Goal: Transaction & Acquisition: Purchase product/service

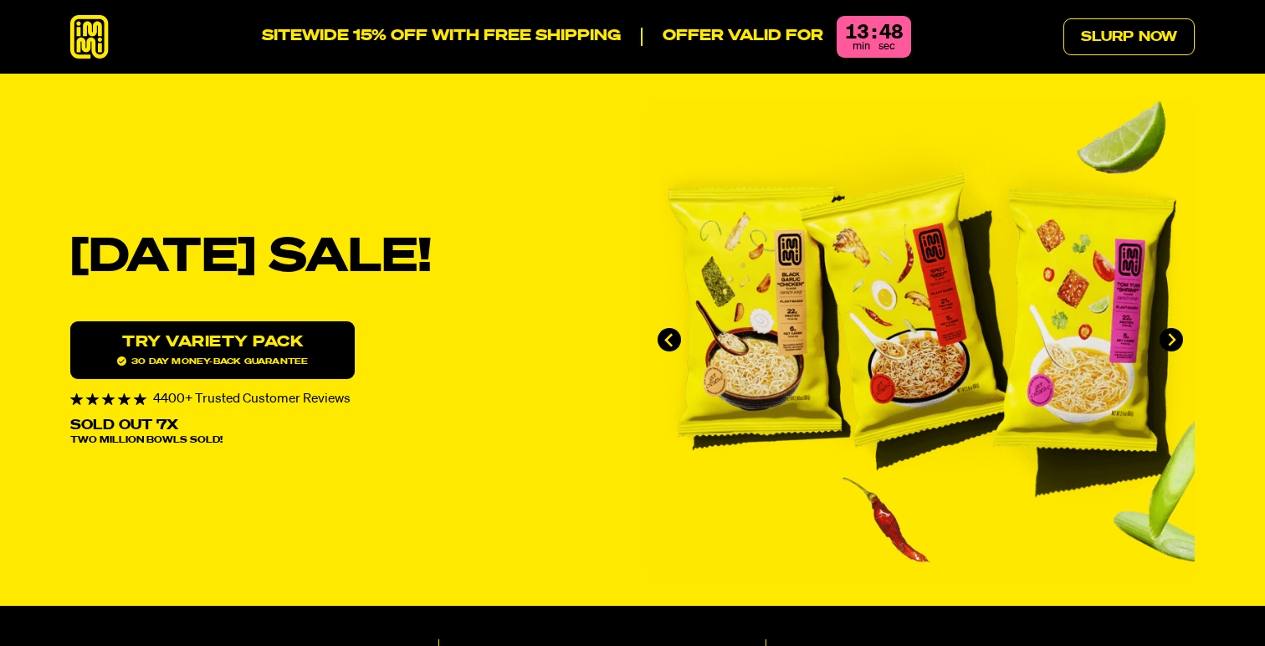
click at [83, 32] on icon at bounding box center [89, 37] width 38 height 44
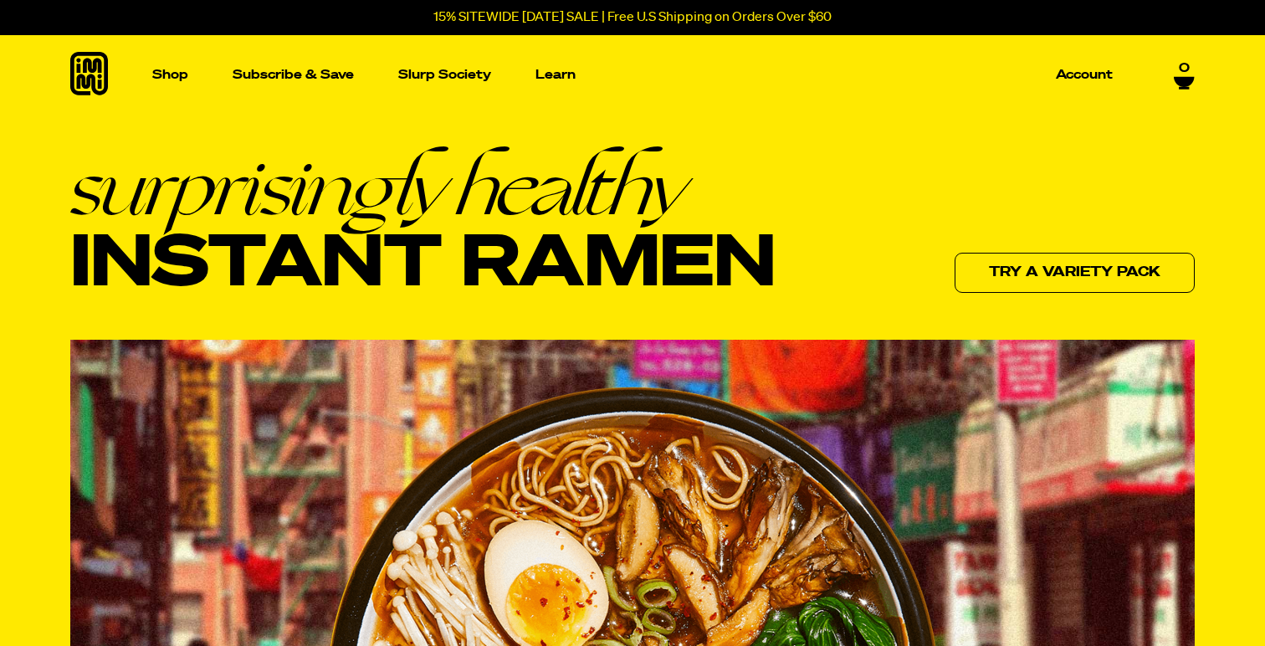
click at [669, 15] on p "15% SITEWIDE [DATE] SALE | Free U.S Shipping on Orders Over $60" at bounding box center [632, 17] width 398 height 15
click at [275, 73] on p "Subscribe & Save" at bounding box center [293, 75] width 121 height 13
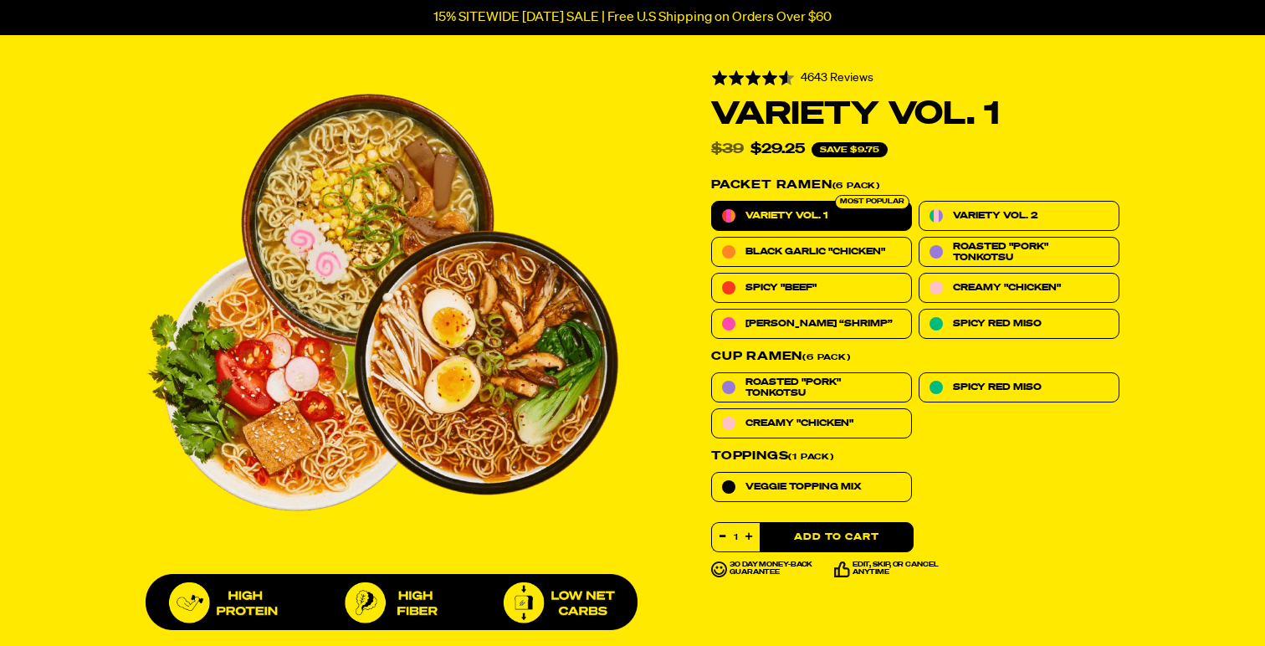
scroll to position [589, 0]
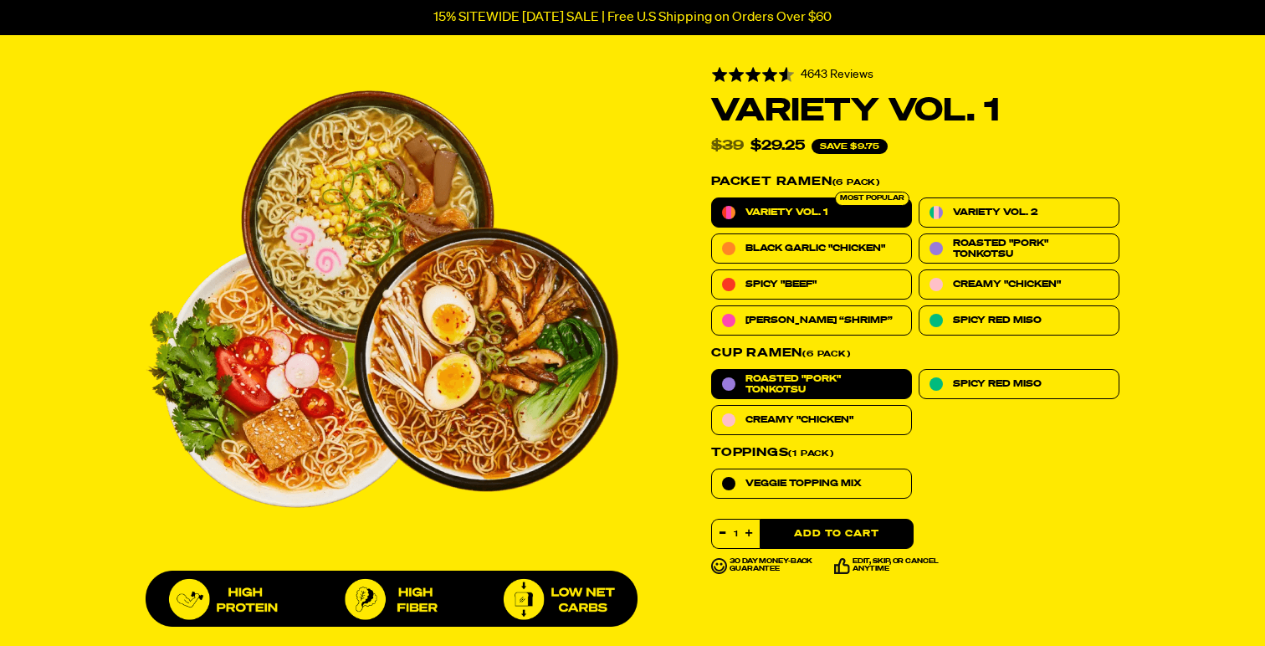
click at [834, 377] on span "Roasted "Pork" Tonkotsu" at bounding box center [824, 384] width 156 height 22
click at [712, 370] on input "Roasted "Pork" Tonkotsu" at bounding box center [711, 369] width 1 height 1
radio input "true"
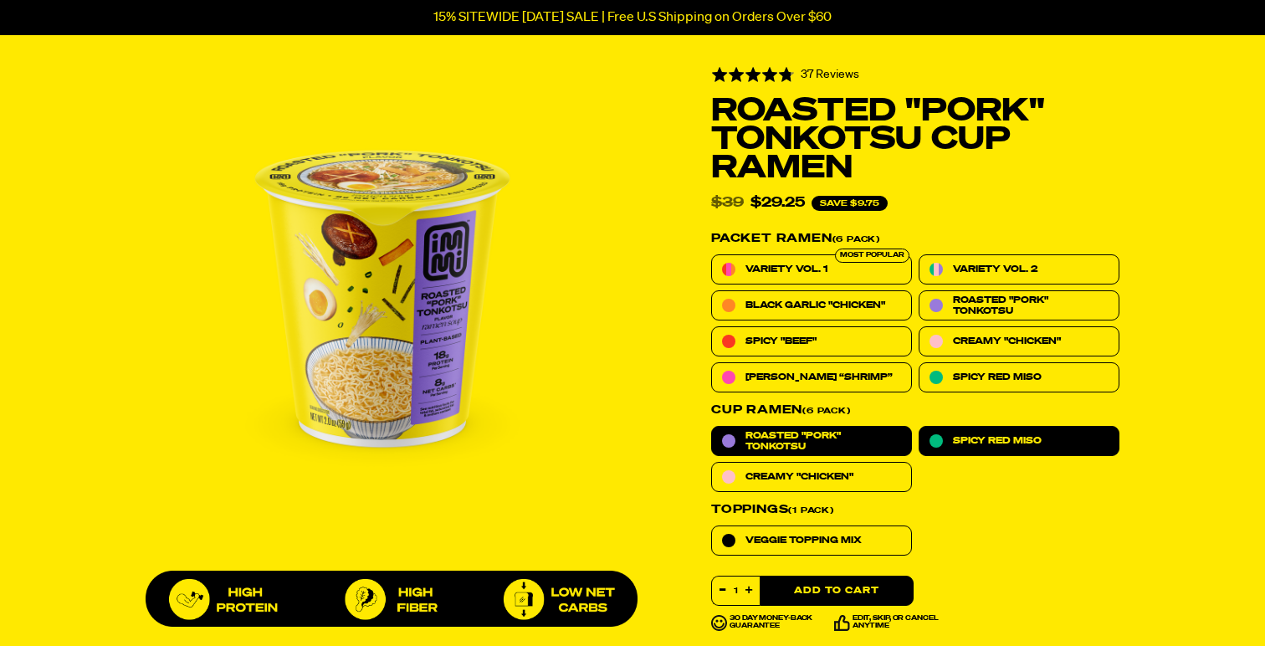
click at [1012, 448] on label "Spicy Red Miso" at bounding box center [1019, 441] width 201 height 30
click at [920, 427] on input "Spicy Red Miso" at bounding box center [919, 426] width 1 height 1
radio input "true"
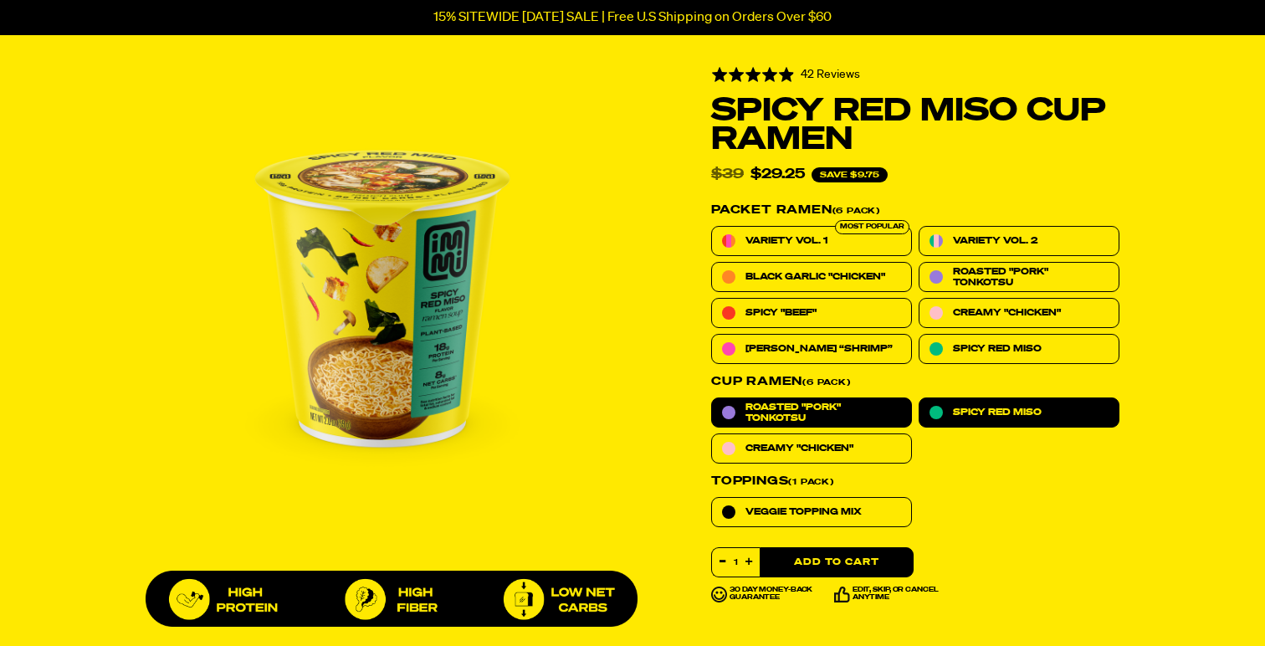
click at [869, 406] on span "Roasted "Pork" Tonkotsu" at bounding box center [824, 413] width 156 height 22
click at [712, 398] on input "Roasted "Pork" Tonkotsu" at bounding box center [711, 397] width 1 height 1
radio input "true"
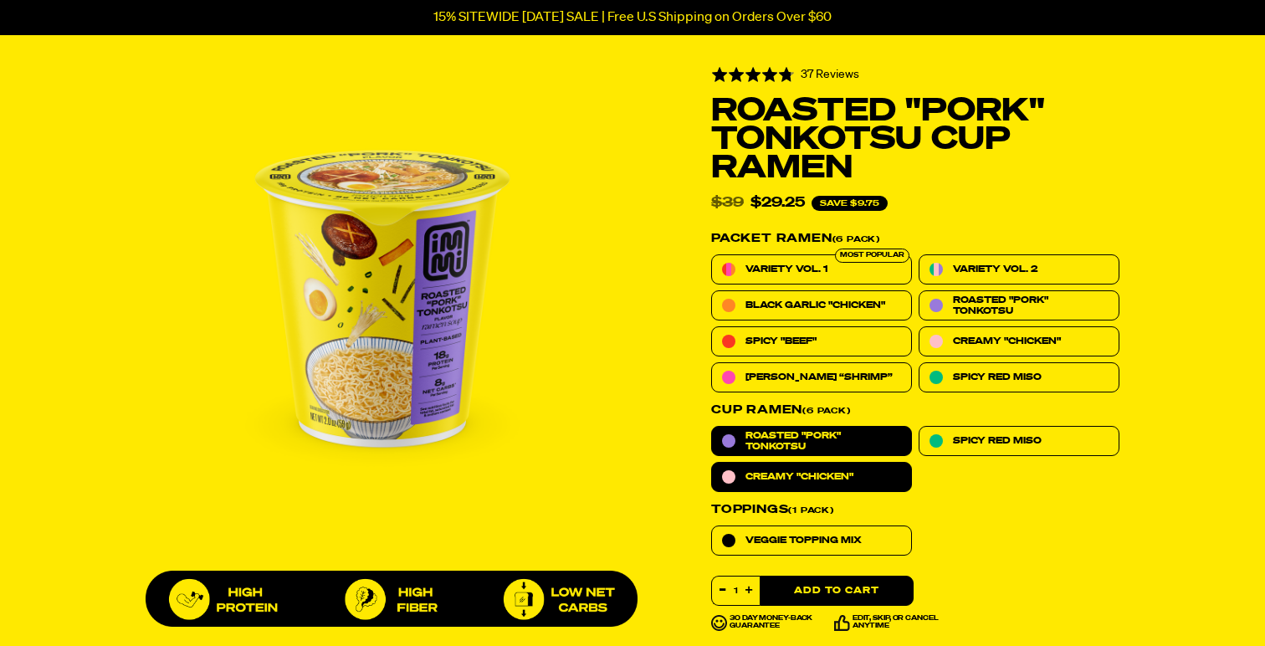
click at [893, 476] on label "Creamy "Chicken"" at bounding box center [811, 477] width 201 height 30
click at [712, 463] on input "Creamy "Chicken"" at bounding box center [711, 462] width 1 height 1
radio input "true"
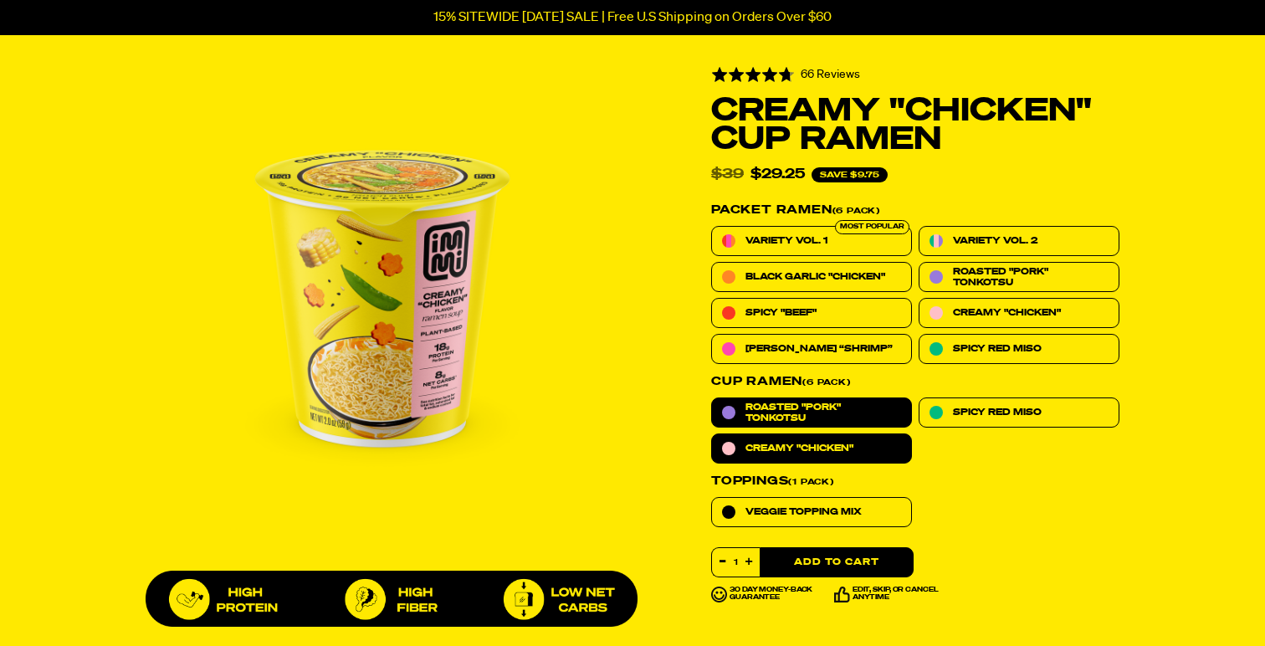
click at [874, 421] on label "Roasted "Pork" Tonkotsu" at bounding box center [811, 412] width 201 height 30
click at [712, 398] on input "Roasted "Pork" Tonkotsu" at bounding box center [711, 397] width 1 height 1
radio input "true"
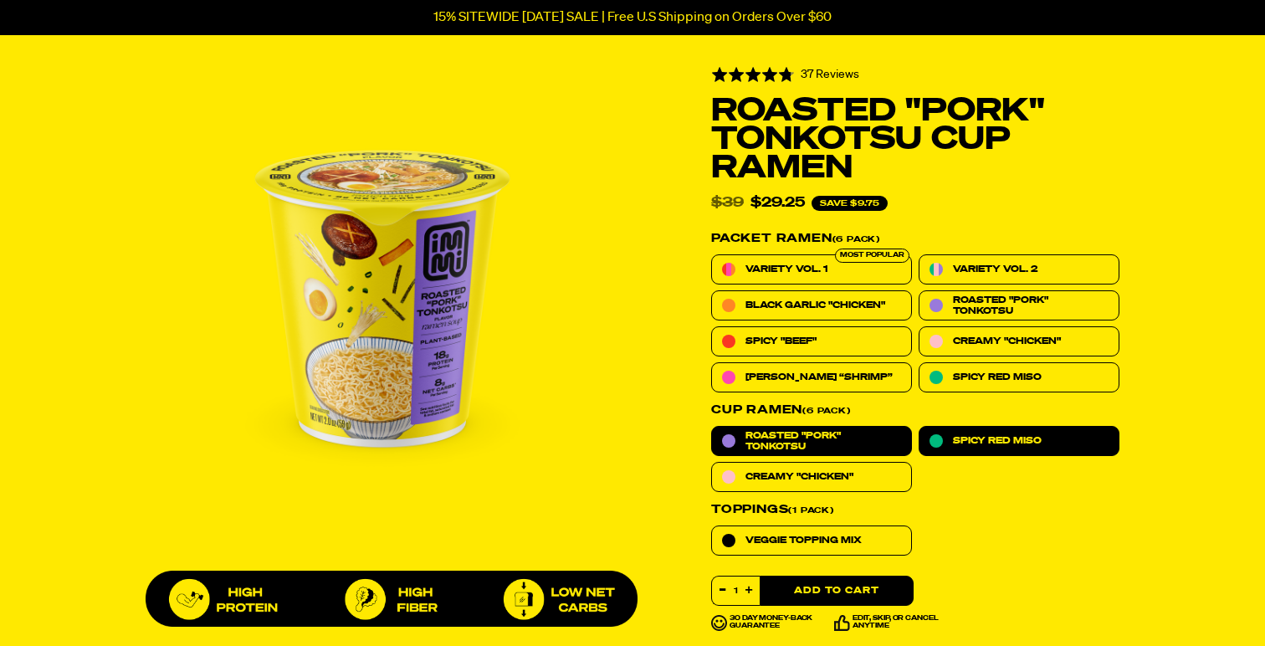
click at [949, 430] on label "Spicy Red Miso" at bounding box center [1019, 441] width 201 height 30
click at [920, 427] on input "Spicy Red Miso" at bounding box center [919, 426] width 1 height 1
radio input "true"
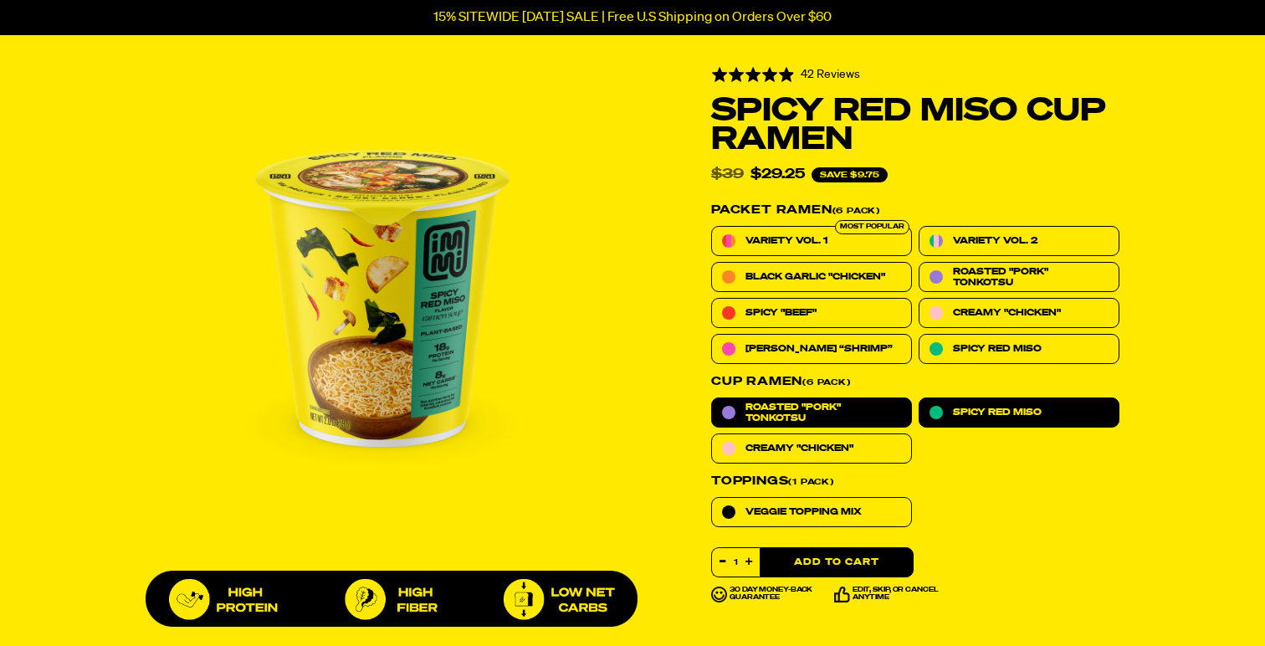
click at [884, 418] on span "Roasted "Pork" Tonkotsu" at bounding box center [824, 413] width 156 height 22
click at [712, 398] on input "Roasted "Pork" Tonkotsu" at bounding box center [711, 397] width 1 height 1
radio input "true"
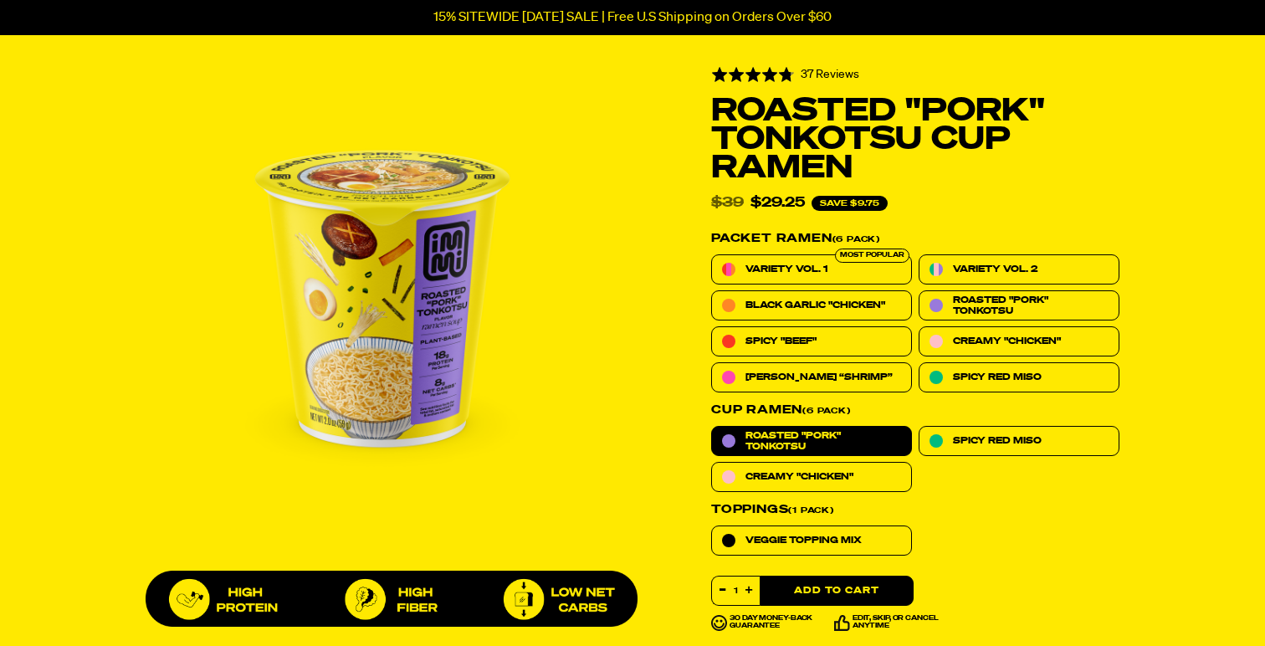
click at [954, 417] on fieldset "Packet Ramen (6 Pack) Variety Vol. 1 Most Popular Variety Vol. 2 Black Garlic "…" at bounding box center [915, 393] width 408 height 325
click at [962, 419] on fieldset "Packet Ramen (6 Pack) Variety Vol. 1 Most Popular Variety Vol. 2 Black Garlic "…" at bounding box center [915, 393] width 408 height 325
click at [963, 441] on span "Spicy Red Miso" at bounding box center [997, 440] width 89 height 11
click at [920, 427] on input "Spicy Red Miso" at bounding box center [919, 426] width 1 height 1
radio input "true"
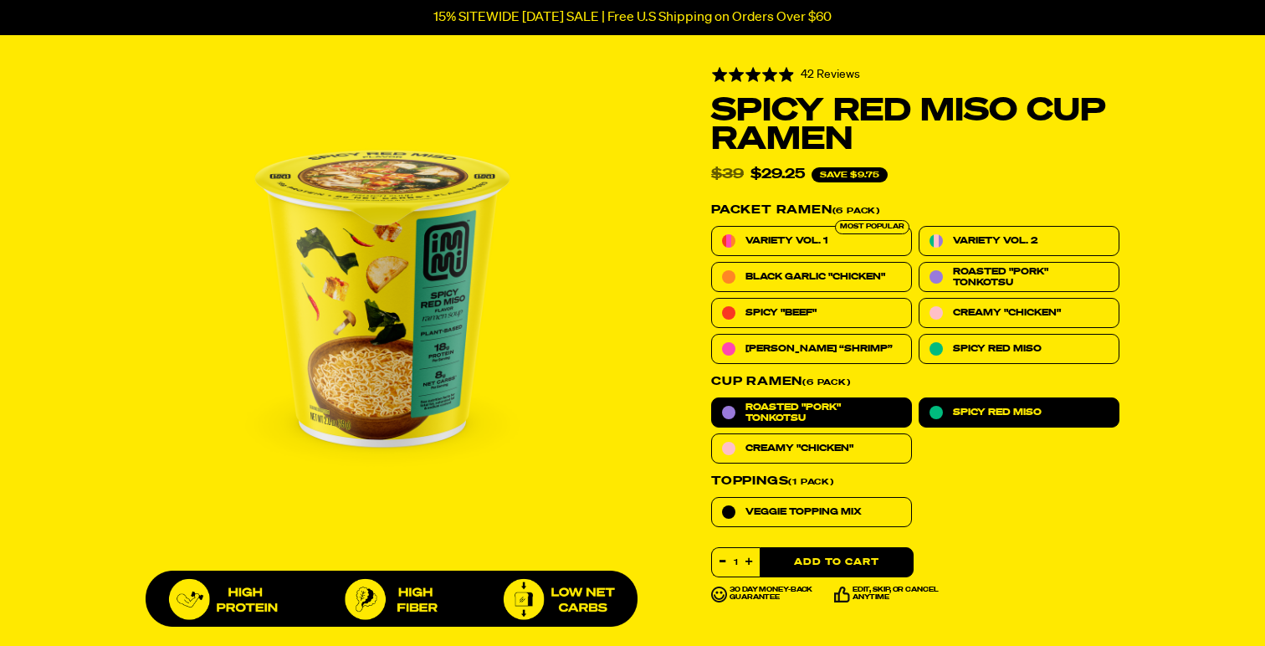
click at [874, 411] on span "Roasted "Pork" Tonkotsu" at bounding box center [824, 413] width 156 height 22
click at [712, 398] on input "Roasted "Pork" Tonkotsu" at bounding box center [711, 397] width 1 height 1
radio input "true"
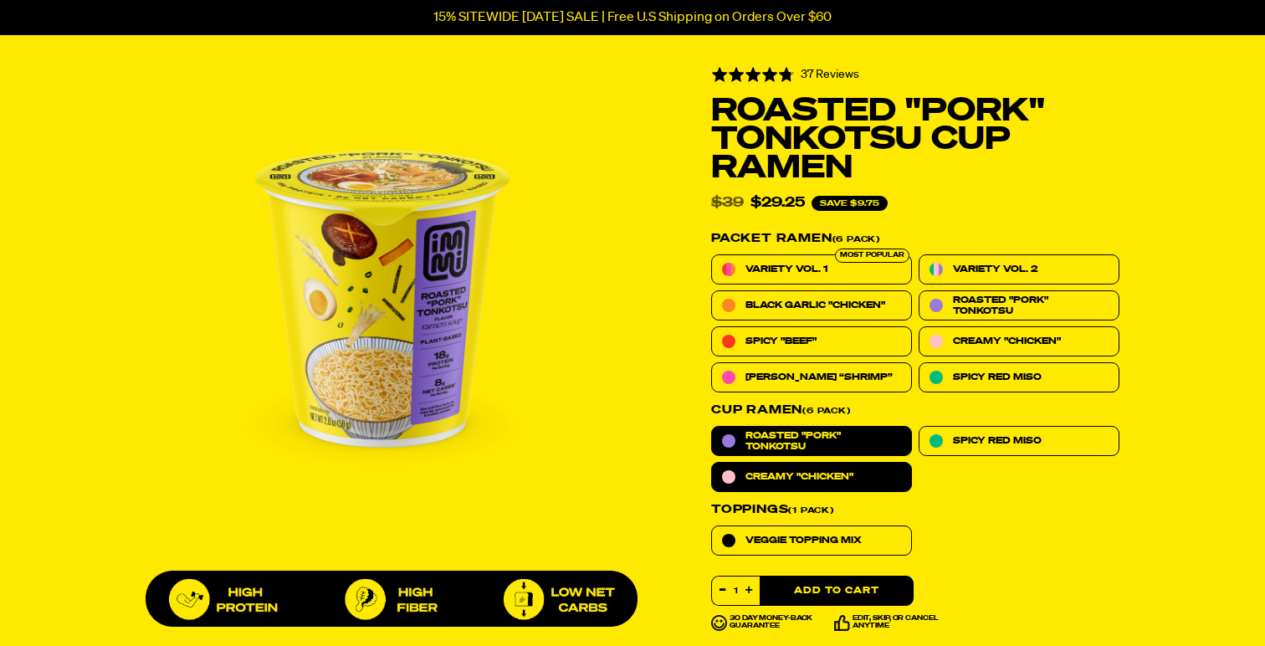
click at [877, 468] on label "Creamy "Chicken"" at bounding box center [811, 477] width 201 height 30
click at [712, 463] on input "Creamy "Chicken"" at bounding box center [711, 462] width 1 height 1
radio input "true"
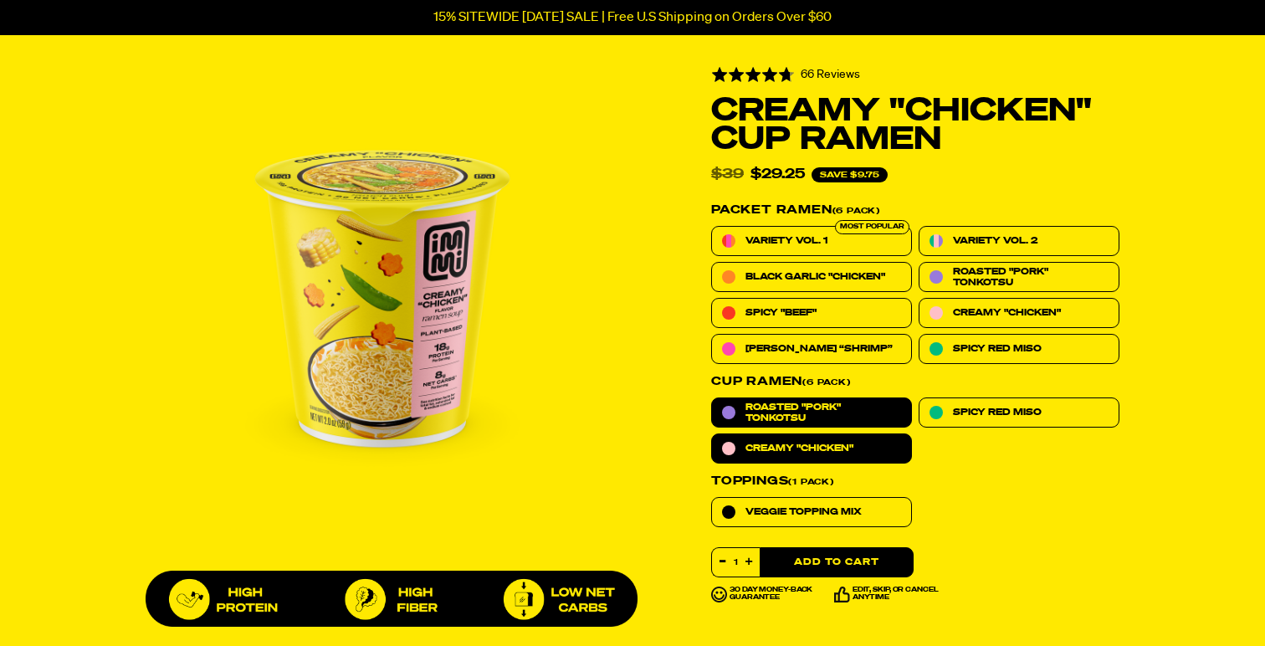
click at [873, 410] on span "Roasted "Pork" Tonkotsu" at bounding box center [824, 413] width 156 height 22
click at [712, 398] on input "Roasted "Pork" Tonkotsu" at bounding box center [711, 397] width 1 height 1
radio input "true"
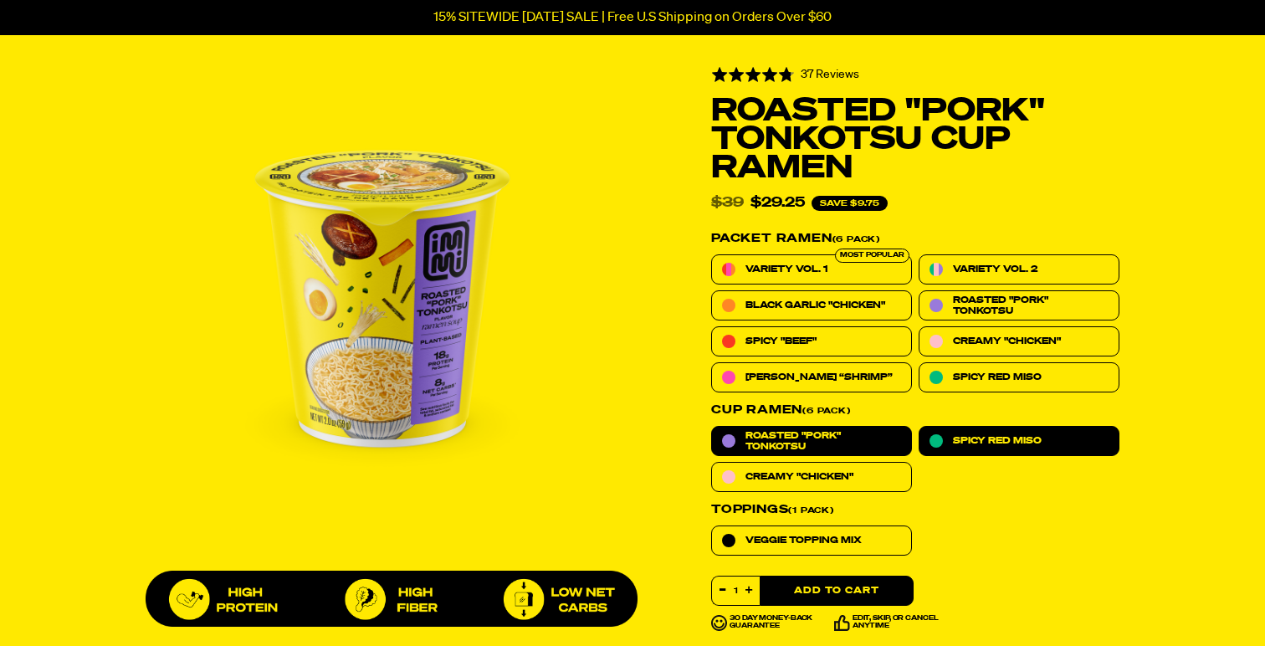
click at [979, 427] on label "Spicy Red Miso" at bounding box center [1019, 441] width 201 height 30
click at [920, 427] on input "Spicy Red Miso" at bounding box center [919, 426] width 1 height 1
radio input "true"
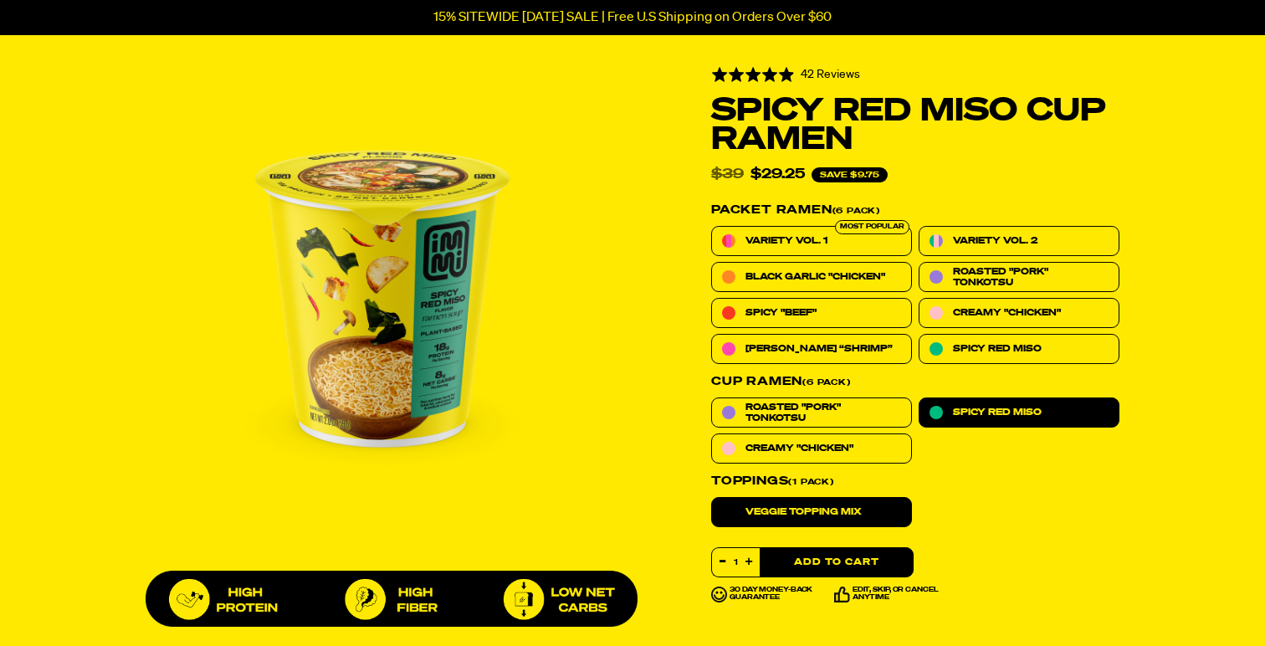
click at [880, 507] on label "Veggie Topping Mix" at bounding box center [811, 512] width 201 height 30
click at [712, 498] on input "Veggie Topping Mix" at bounding box center [711, 497] width 1 height 1
radio input "true"
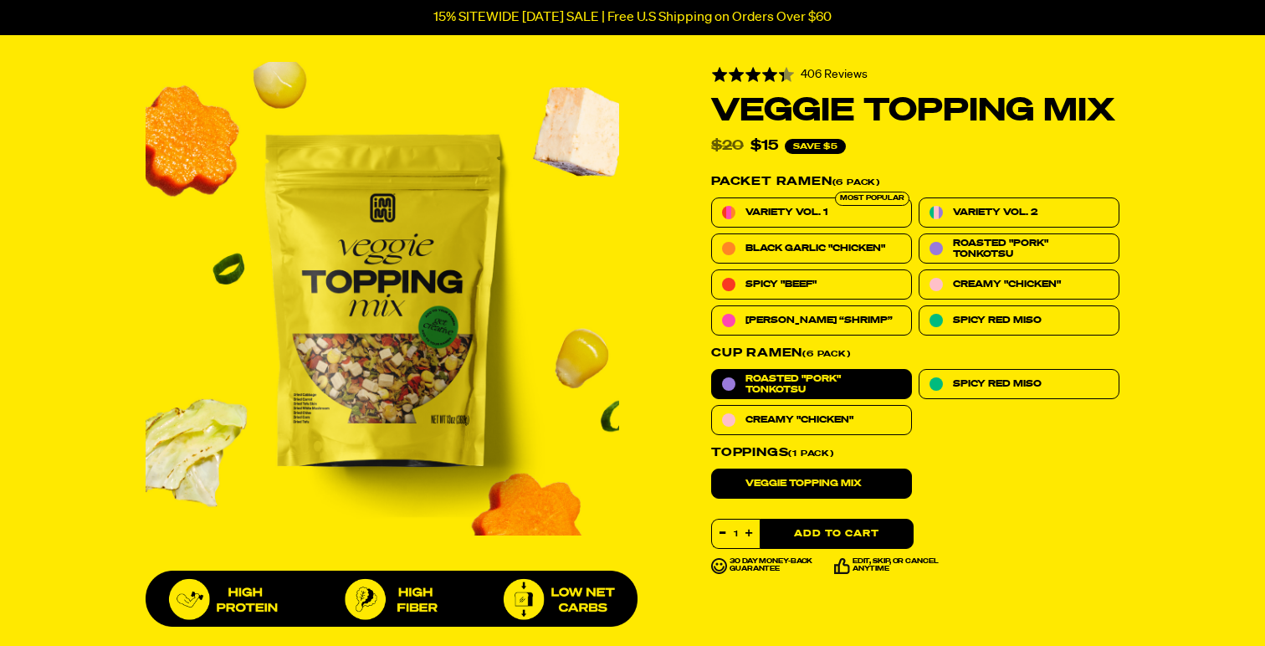
click at [885, 384] on span "Roasted "Pork" Tonkotsu" at bounding box center [824, 384] width 156 height 22
click at [712, 370] on input "Roasted "Pork" Tonkotsu" at bounding box center [711, 369] width 1 height 1
radio input "true"
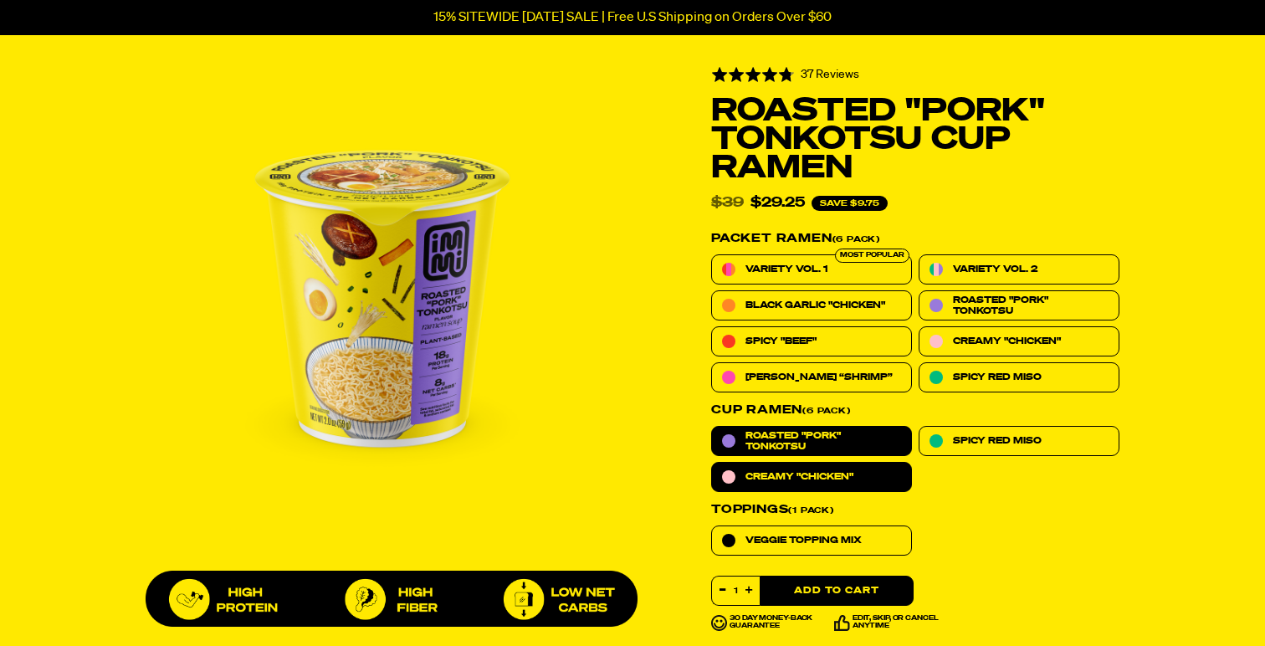
click at [870, 480] on label "Creamy "Chicken"" at bounding box center [811, 477] width 201 height 30
click at [712, 463] on input "Creamy "Chicken"" at bounding box center [711, 462] width 1 height 1
radio input "true"
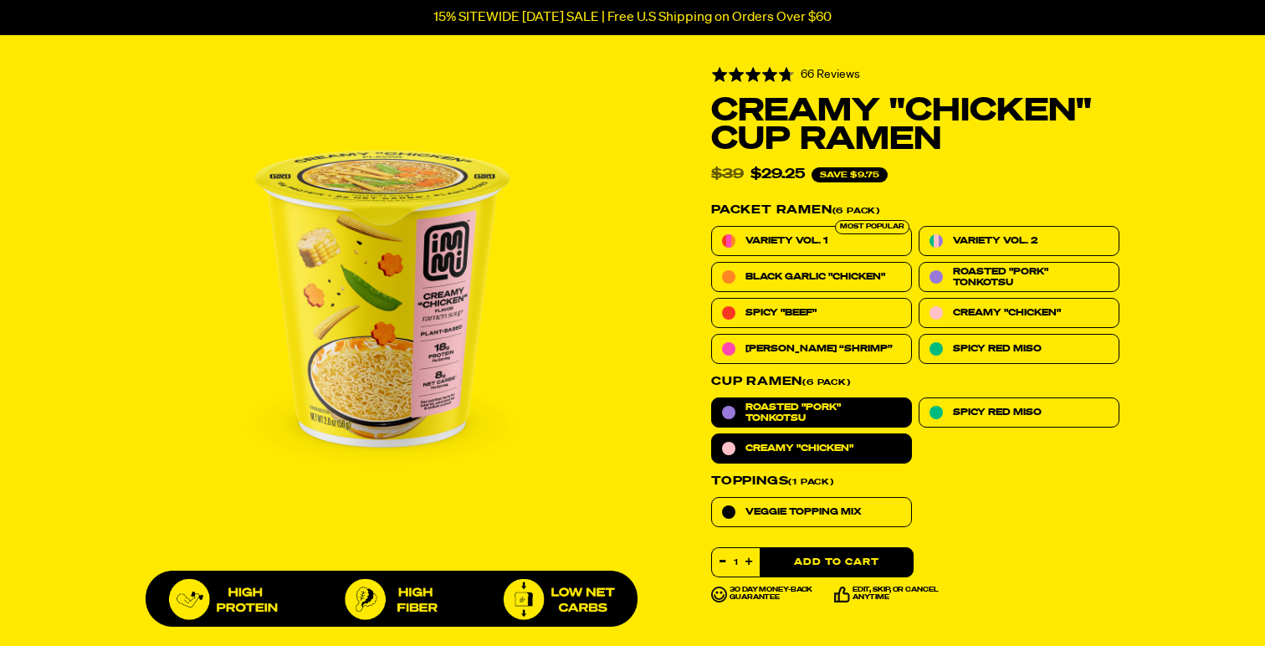
click at [871, 411] on span "Roasted "Pork" Tonkotsu" at bounding box center [824, 413] width 156 height 22
click at [712, 398] on input "Roasted "Pork" Tonkotsu" at bounding box center [711, 397] width 1 height 1
radio input "true"
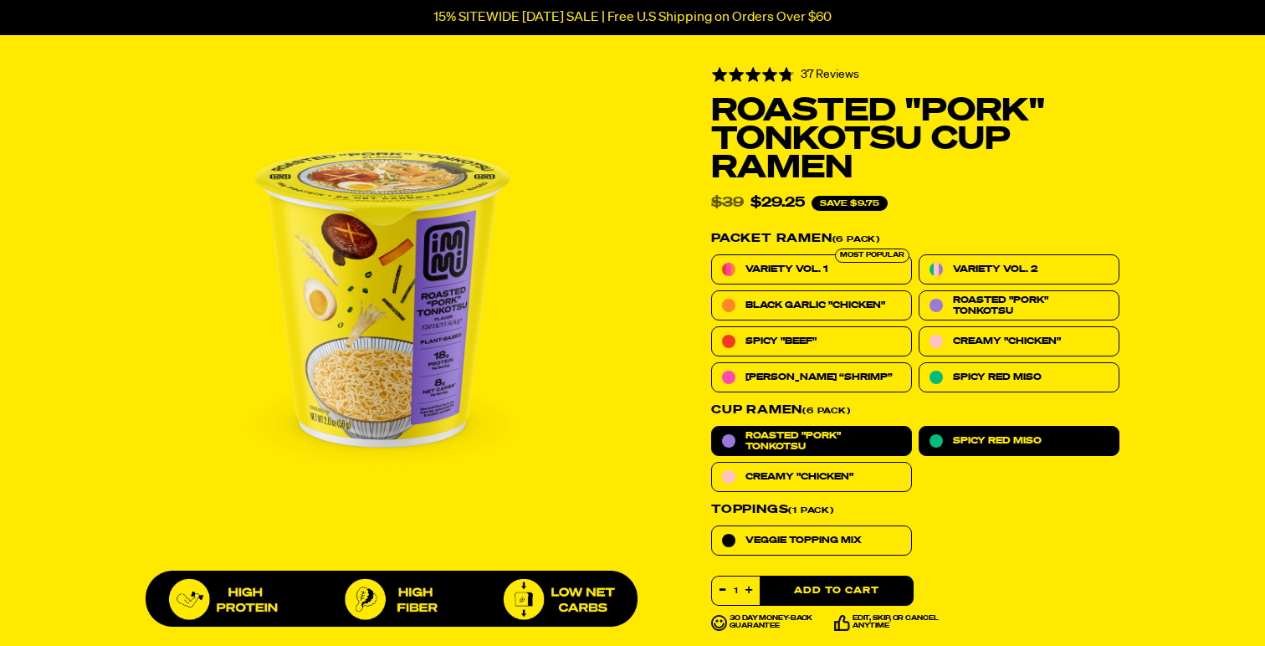
click at [982, 428] on label "Spicy Red Miso" at bounding box center [1019, 441] width 201 height 30
click at [920, 427] on input "Spicy Red Miso" at bounding box center [919, 426] width 1 height 1
radio input "true"
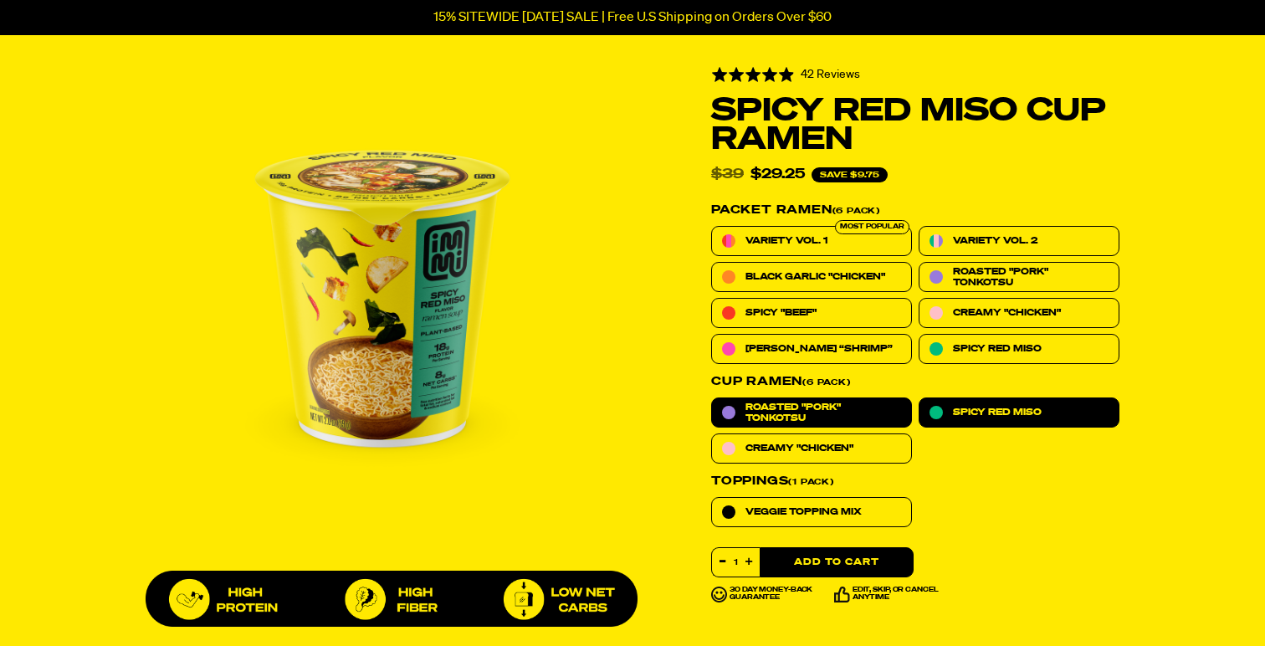
click at [890, 416] on span "Roasted "Pork" Tonkotsu" at bounding box center [824, 413] width 156 height 22
click at [712, 398] on input "Roasted "Pork" Tonkotsu" at bounding box center [711, 397] width 1 height 1
radio input "true"
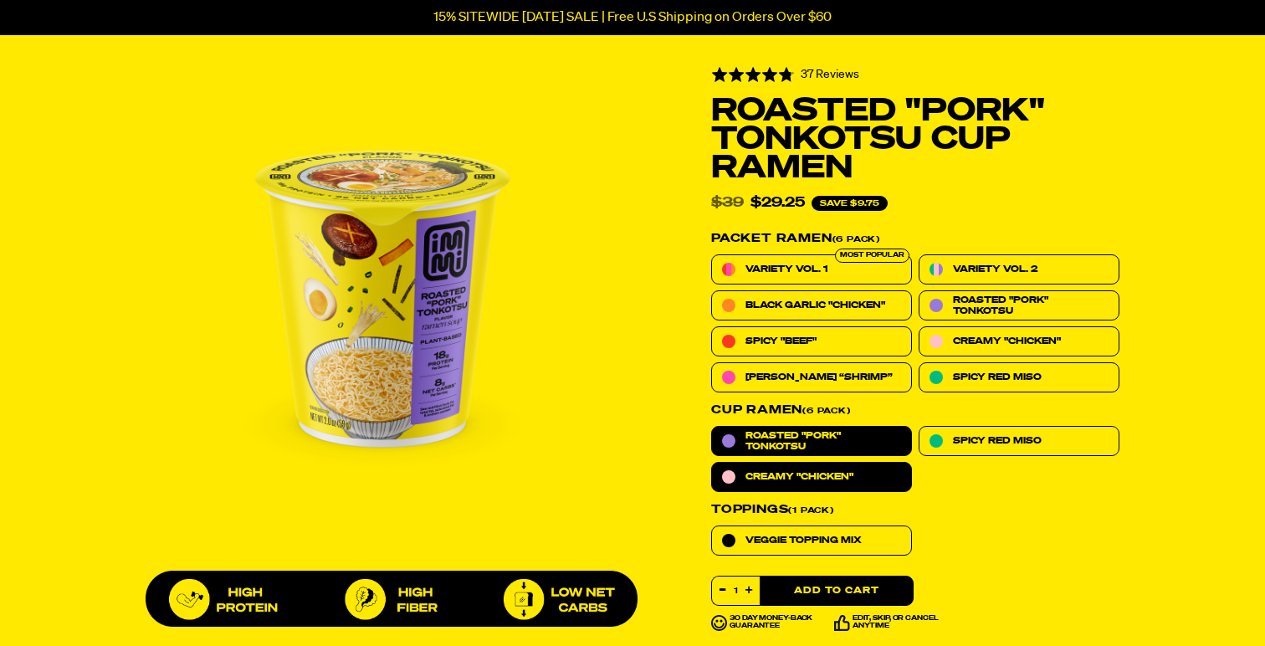
click at [890, 478] on label "Creamy "Chicken"" at bounding box center [811, 477] width 201 height 30
click at [712, 463] on input "Creamy "Chicken"" at bounding box center [711, 462] width 1 height 1
radio input "true"
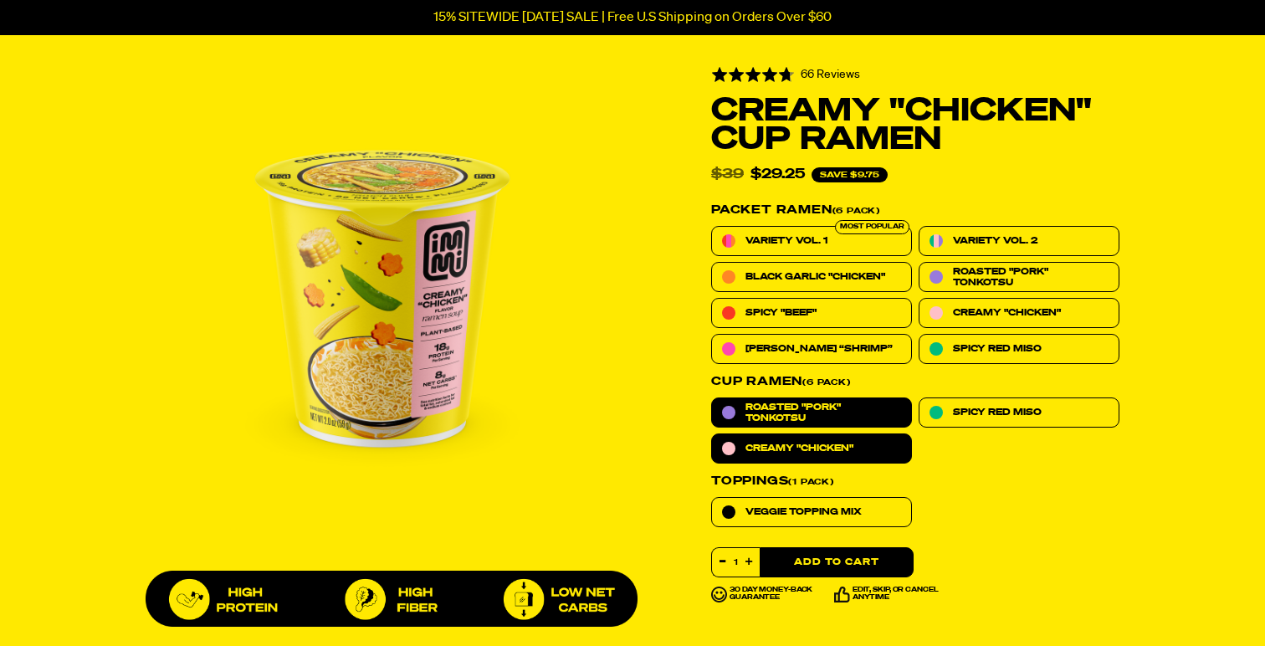
click at [882, 418] on span "Roasted "Pork" Tonkotsu" at bounding box center [824, 413] width 156 height 22
click at [712, 398] on input "Roasted "Pork" Tonkotsu" at bounding box center [711, 397] width 1 height 1
radio input "true"
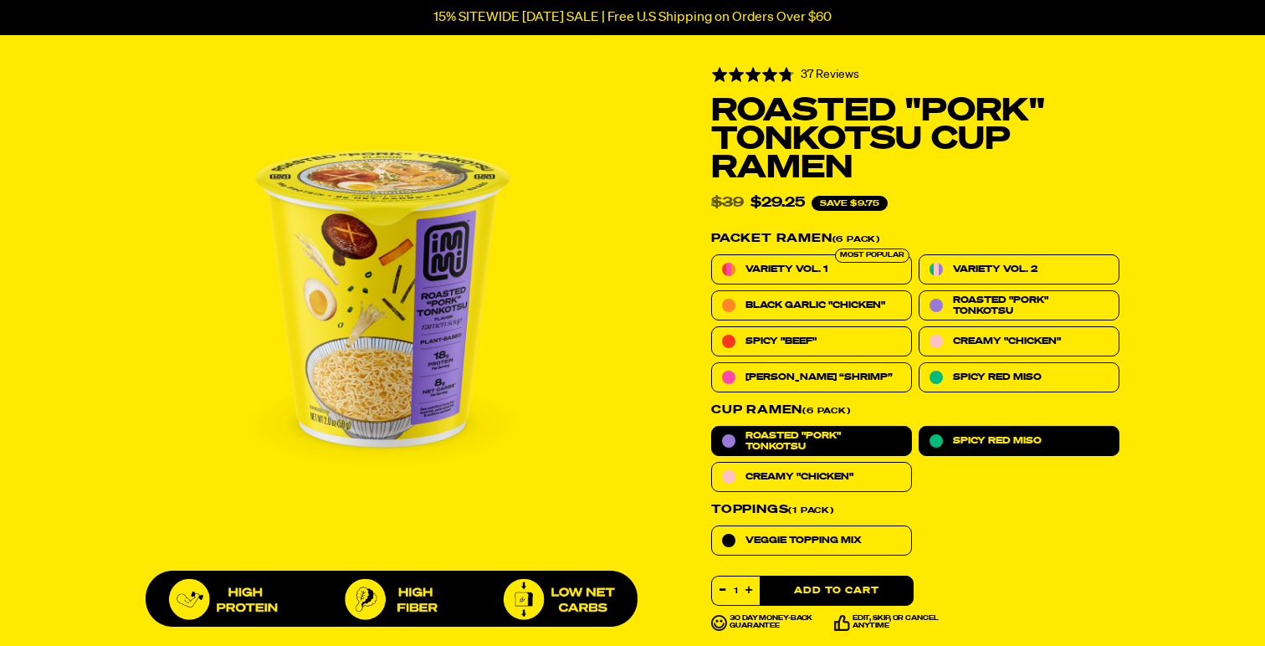
click at [979, 427] on label "Spicy Red Miso" at bounding box center [1019, 441] width 201 height 30
click at [920, 427] on input "Spicy Red Miso" at bounding box center [919, 426] width 1 height 1
radio input "true"
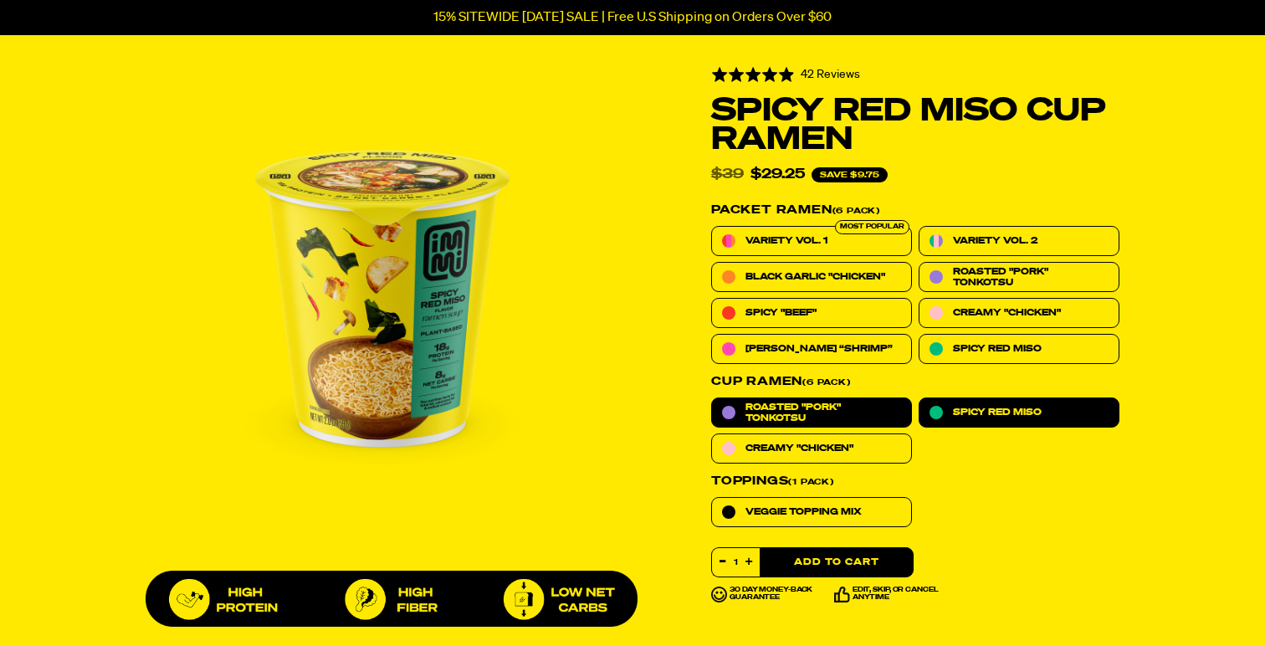
click at [877, 423] on label "Roasted "Pork" Tonkotsu" at bounding box center [811, 412] width 201 height 30
click at [712, 398] on input "Roasted "Pork" Tonkotsu" at bounding box center [711, 397] width 1 height 1
radio input "true"
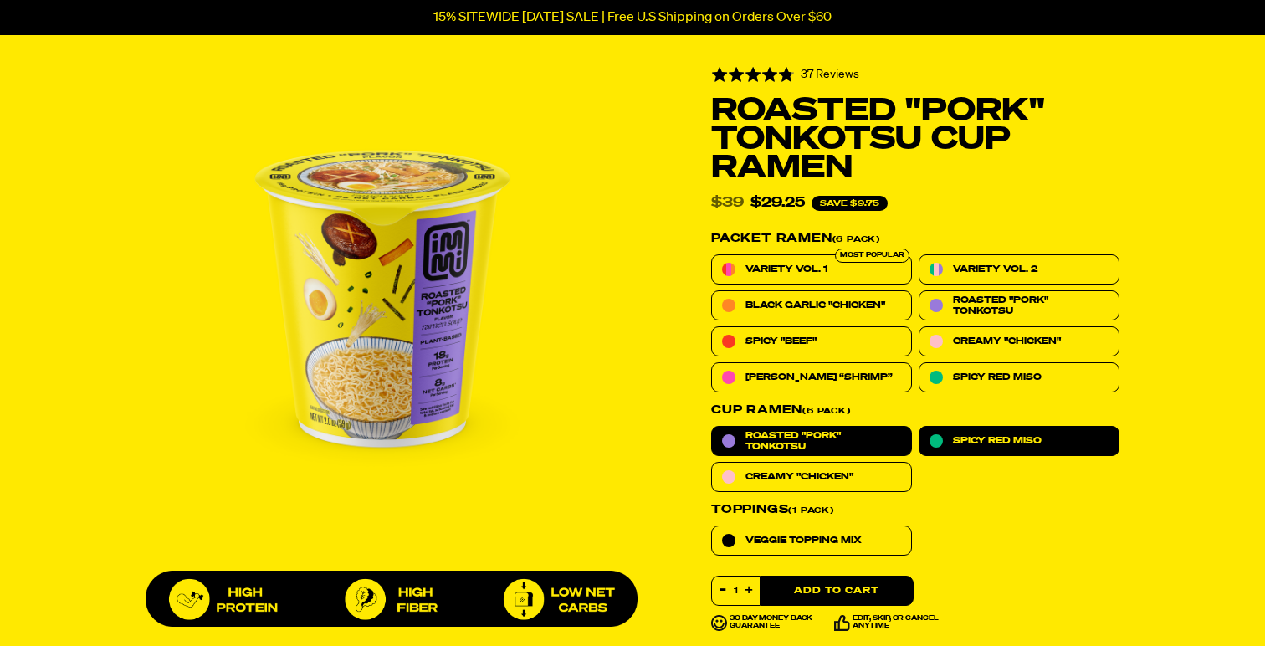
click at [963, 432] on label "Spicy Red Miso" at bounding box center [1019, 441] width 201 height 30
click at [920, 427] on input "Spicy Red Miso" at bounding box center [919, 426] width 1 height 1
radio input "true"
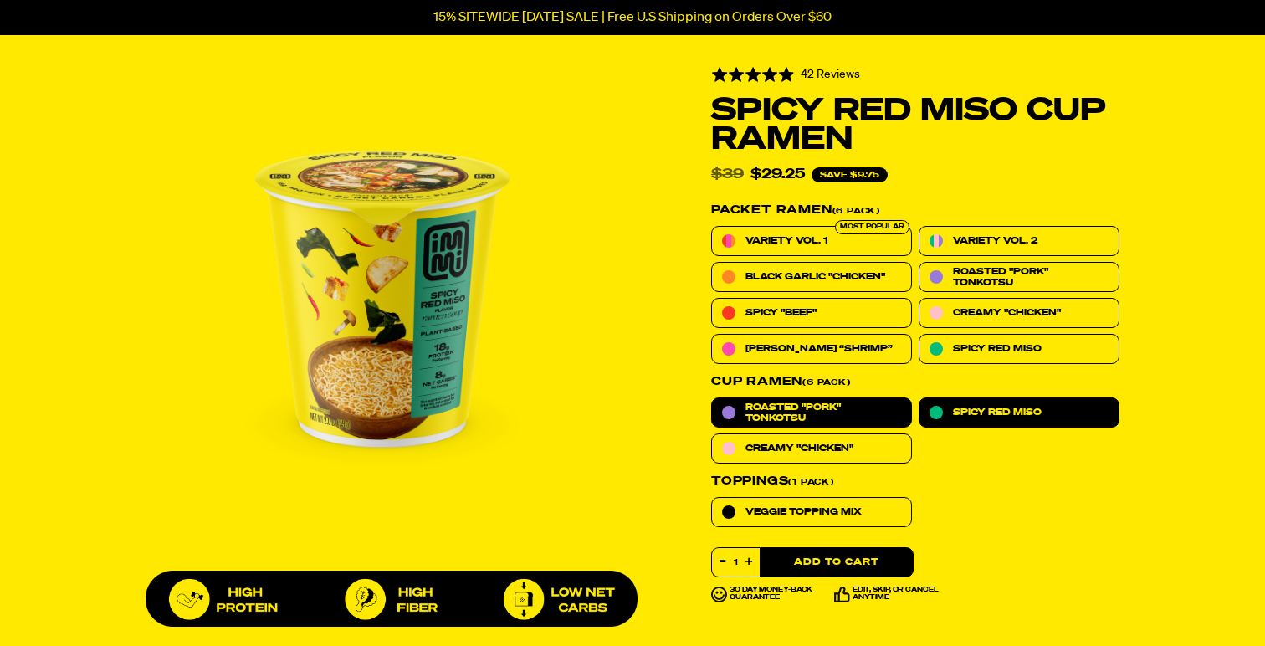
click at [881, 416] on span "Roasted "Pork" Tonkotsu" at bounding box center [824, 413] width 156 height 22
click at [712, 398] on input "Roasted "Pork" Tonkotsu" at bounding box center [711, 397] width 1 height 1
radio input "true"
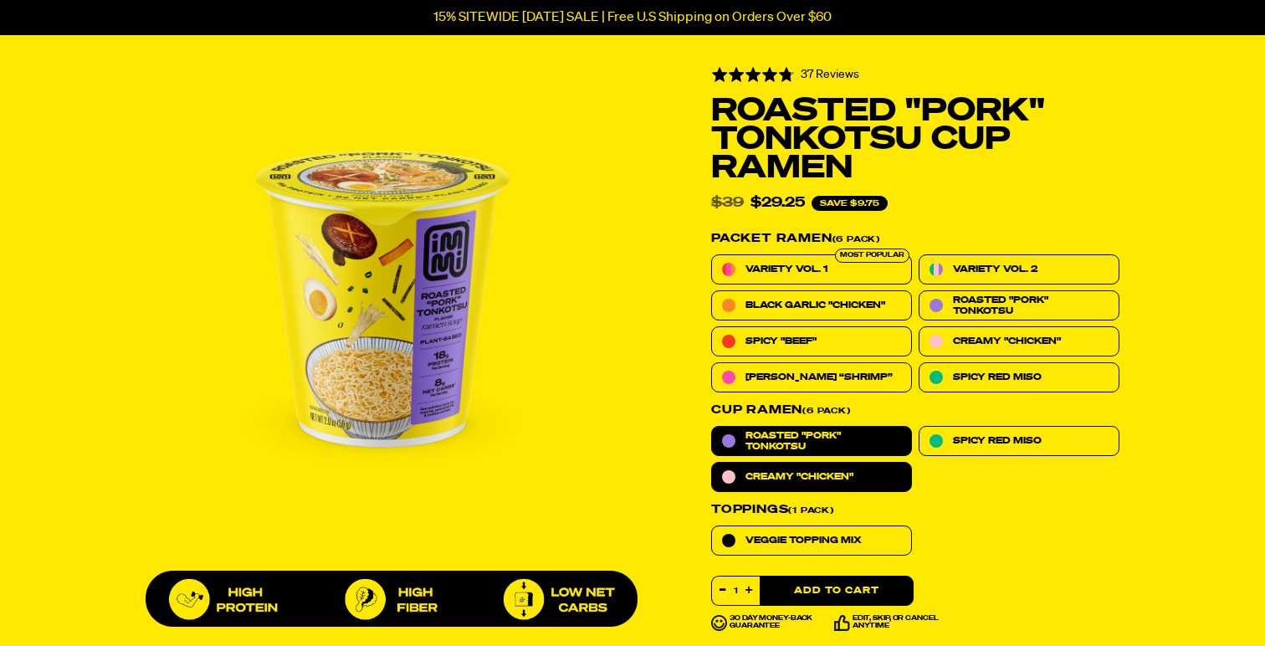
click at [888, 477] on label "Creamy "Chicken"" at bounding box center [811, 477] width 201 height 30
click at [712, 463] on input "Creamy "Chicken"" at bounding box center [711, 462] width 1 height 1
radio input "true"
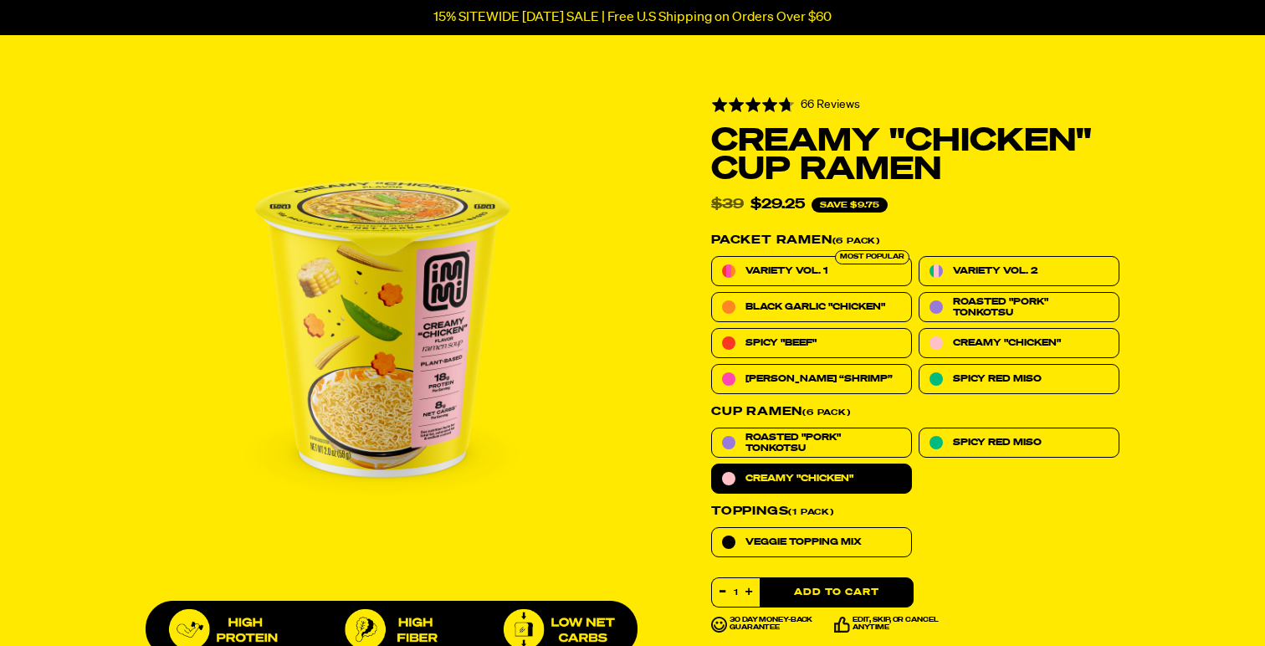
scroll to position [560, 0]
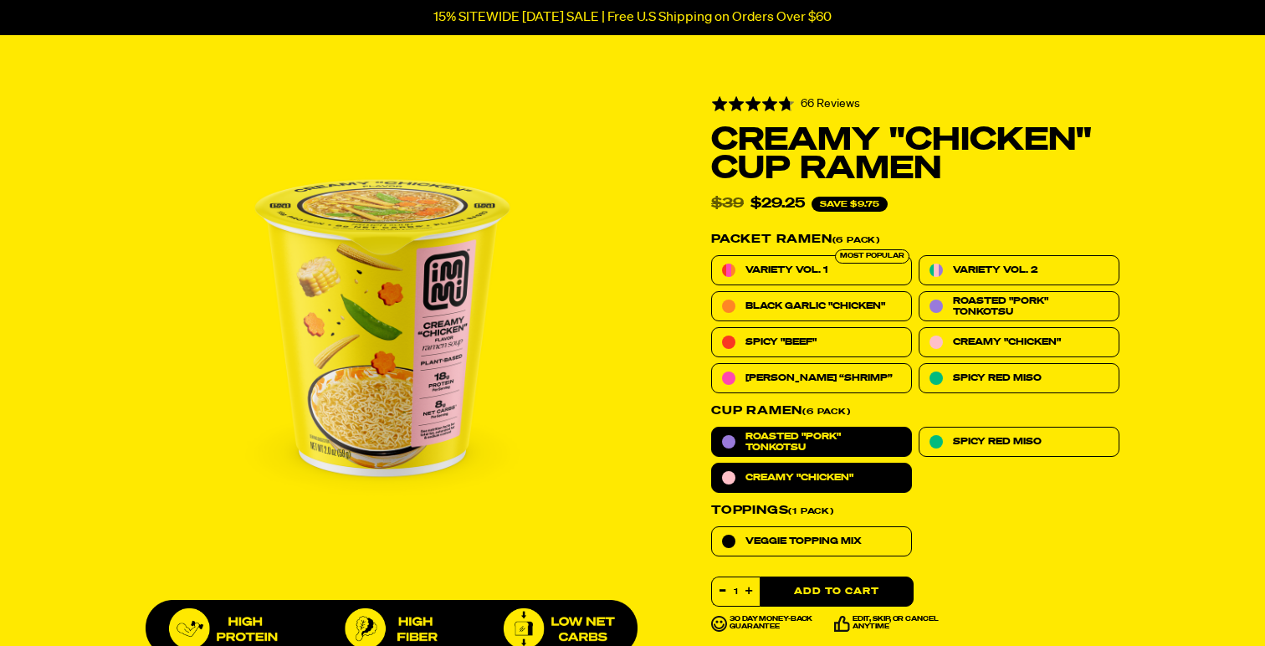
click at [868, 444] on span "Roasted "Pork" Tonkotsu" at bounding box center [824, 442] width 156 height 22
click at [712, 428] on input "Roasted "Pork" Tonkotsu" at bounding box center [711, 427] width 1 height 1
radio input "true"
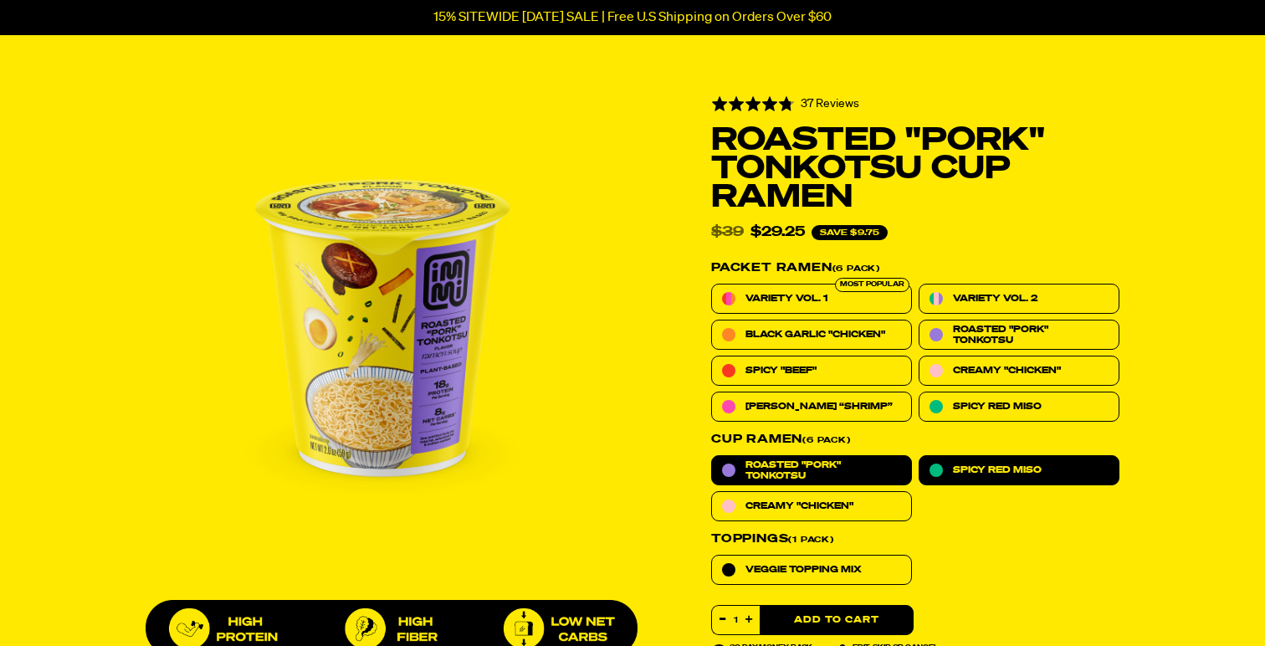
click at [971, 455] on label "Spicy Red Miso" at bounding box center [1019, 470] width 201 height 30
click at [920, 455] on input "Spicy Red Miso" at bounding box center [919, 455] width 1 height 1
radio input "true"
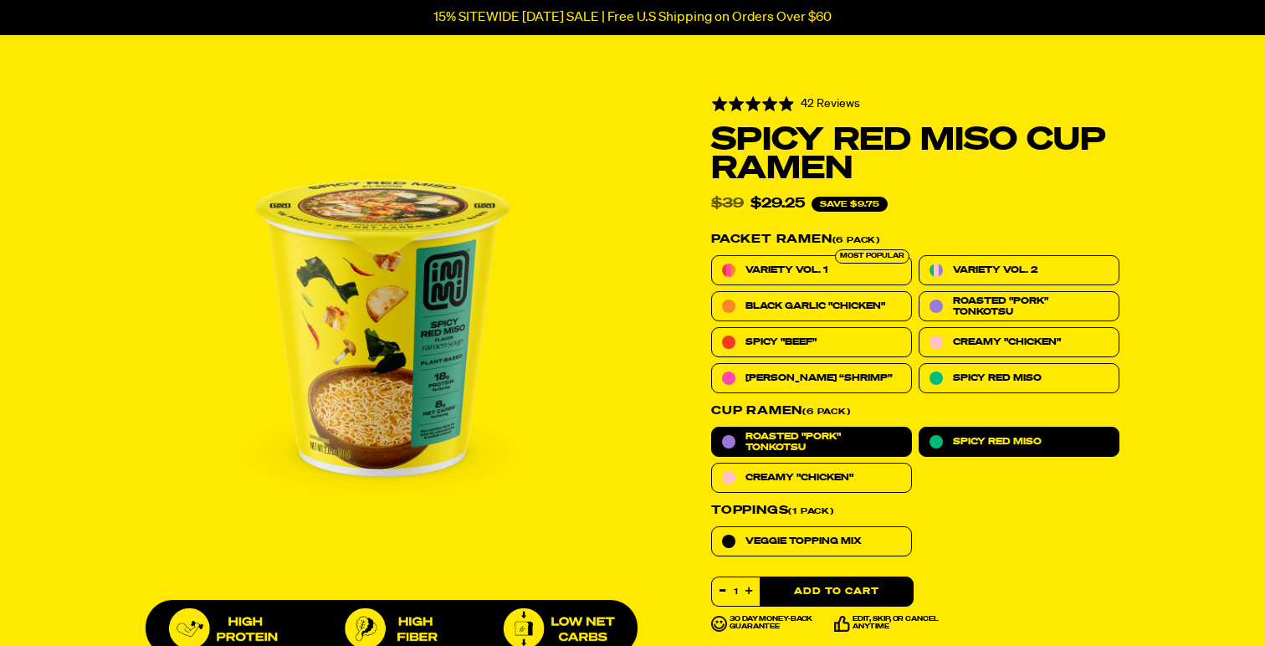
click at [875, 442] on span "Roasted "Pork" Tonkotsu" at bounding box center [824, 442] width 156 height 22
click at [712, 428] on input "Roasted "Pork" Tonkotsu" at bounding box center [711, 427] width 1 height 1
radio input "true"
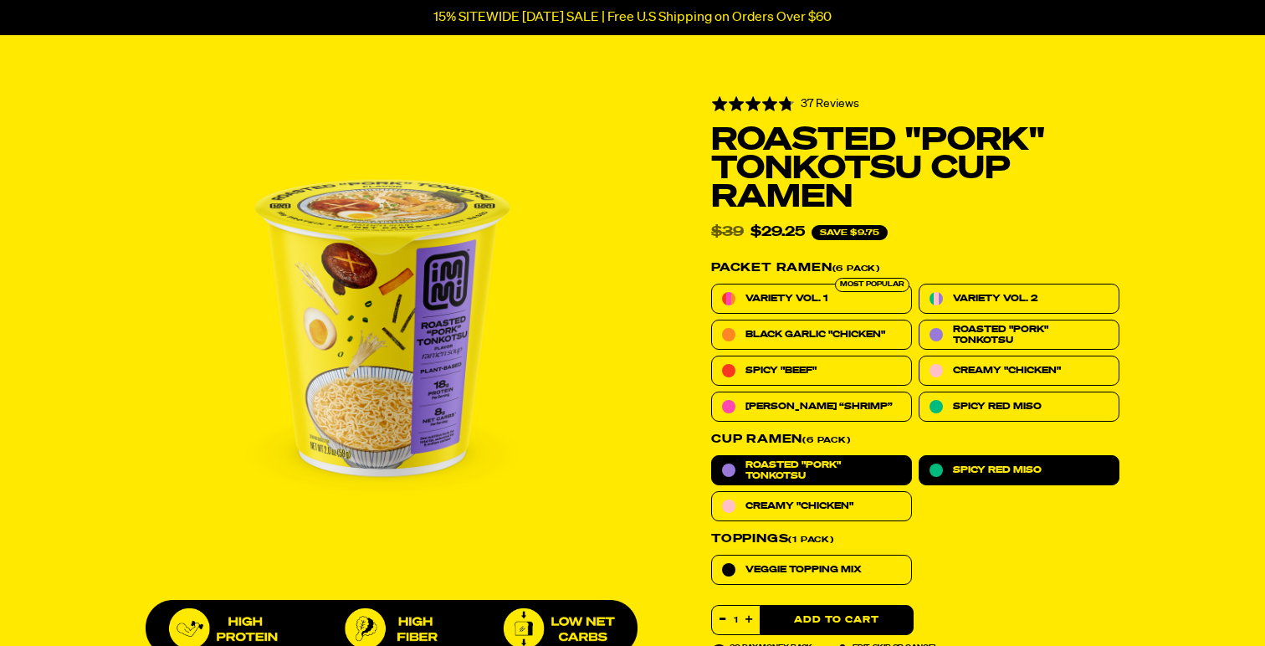
click at [968, 464] on span "Spicy Red Miso" at bounding box center [997, 469] width 89 height 11
click at [920, 456] on input "Spicy Red Miso" at bounding box center [919, 455] width 1 height 1
radio input "true"
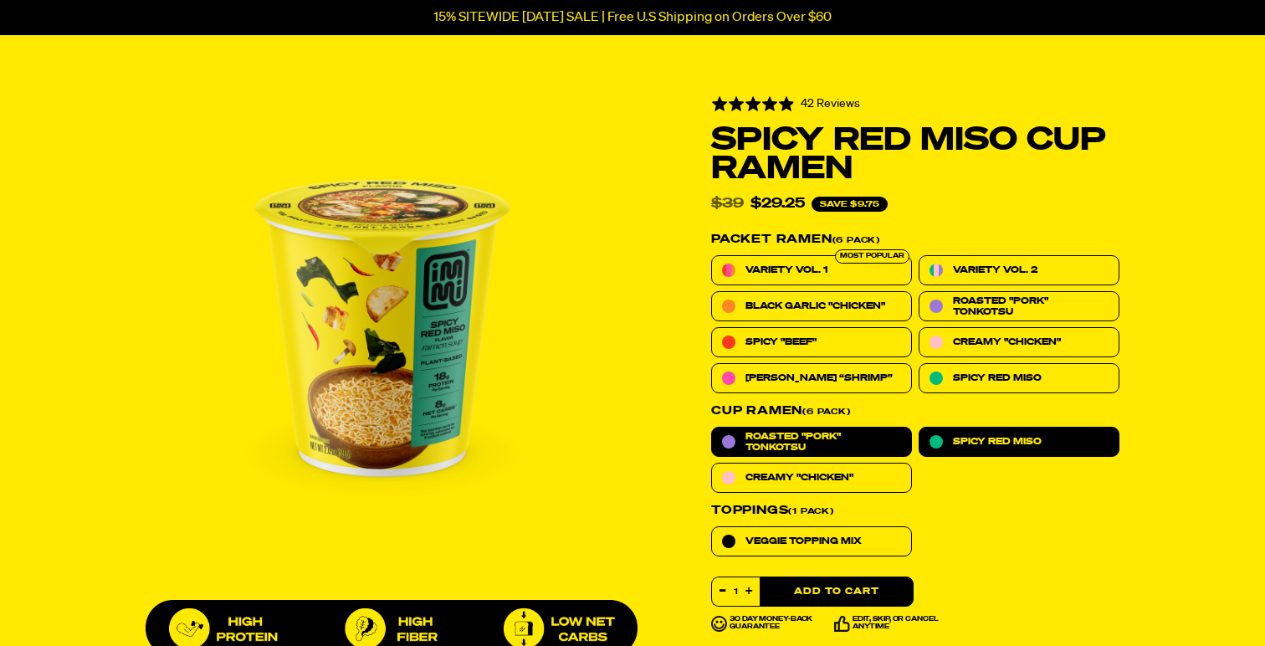
click at [881, 444] on span "Roasted "Pork" Tonkotsu" at bounding box center [824, 442] width 156 height 22
click at [712, 428] on input "Roasted "Pork" Tonkotsu" at bounding box center [711, 427] width 1 height 1
radio input "true"
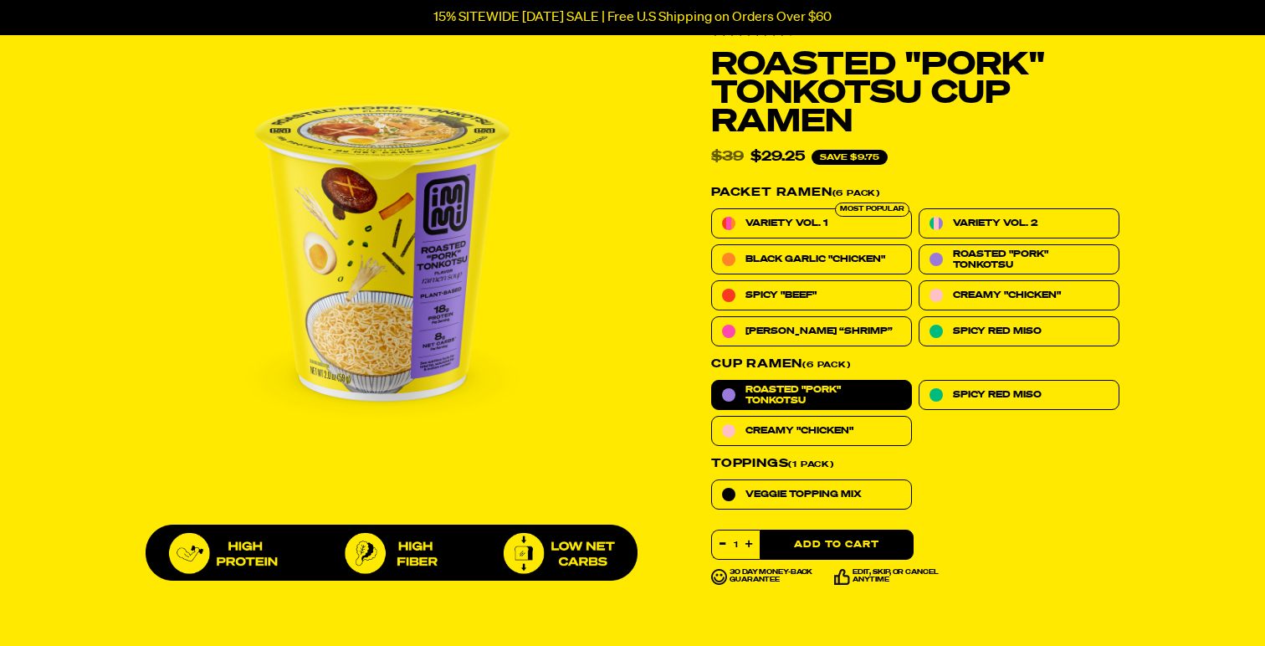
scroll to position [597, 0]
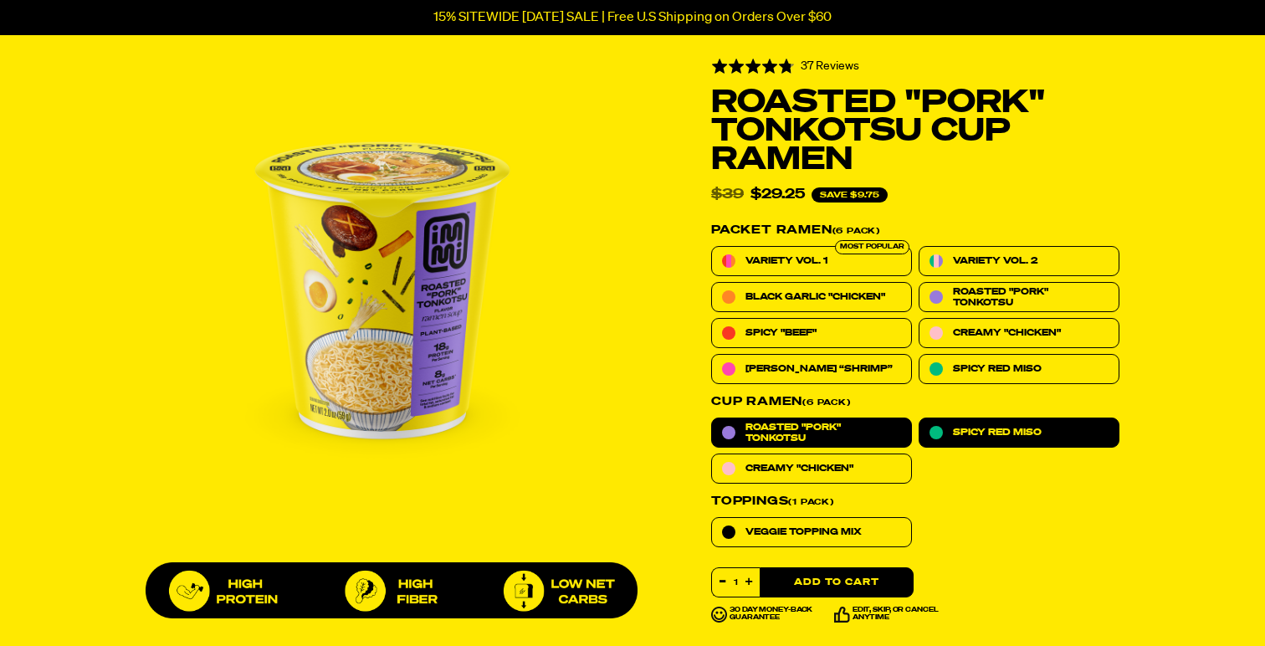
click at [956, 430] on span "Spicy Red Miso" at bounding box center [997, 432] width 89 height 11
click at [920, 418] on input "Spicy Red Miso" at bounding box center [919, 418] width 1 height 1
radio input "true"
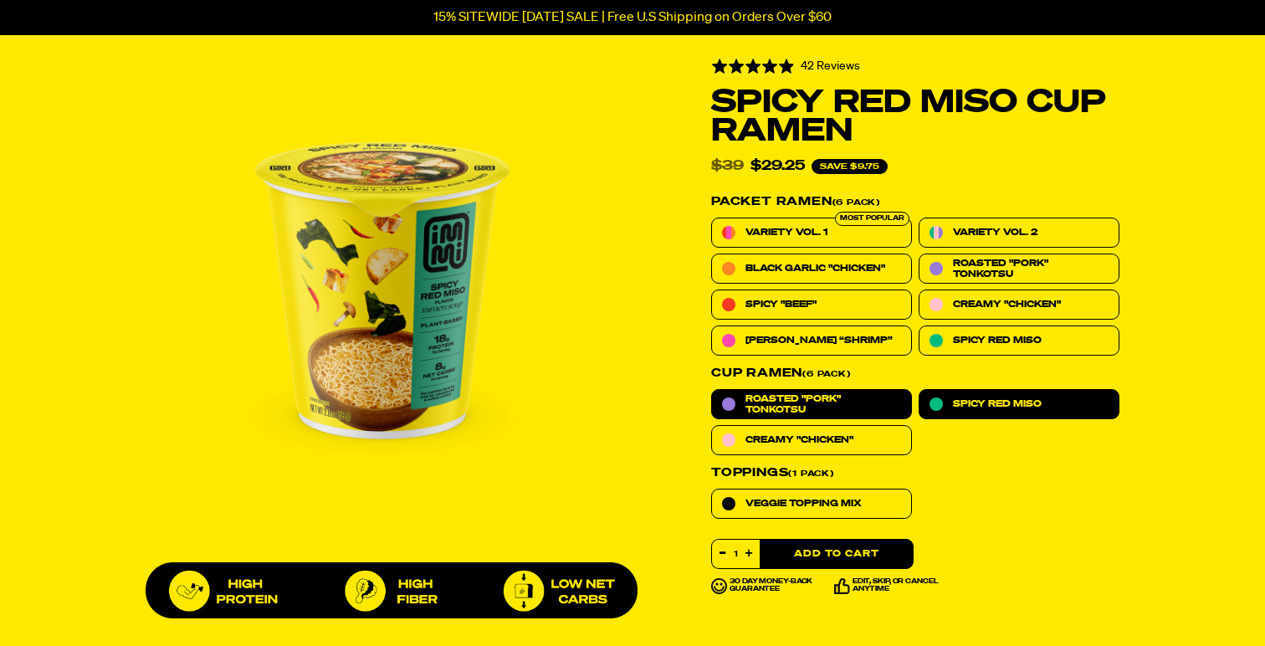
click at [869, 409] on span "Roasted "Pork" Tonkotsu" at bounding box center [824, 404] width 156 height 22
click at [712, 390] on input "Roasted "Pork" Tonkotsu" at bounding box center [711, 389] width 1 height 1
radio input "true"
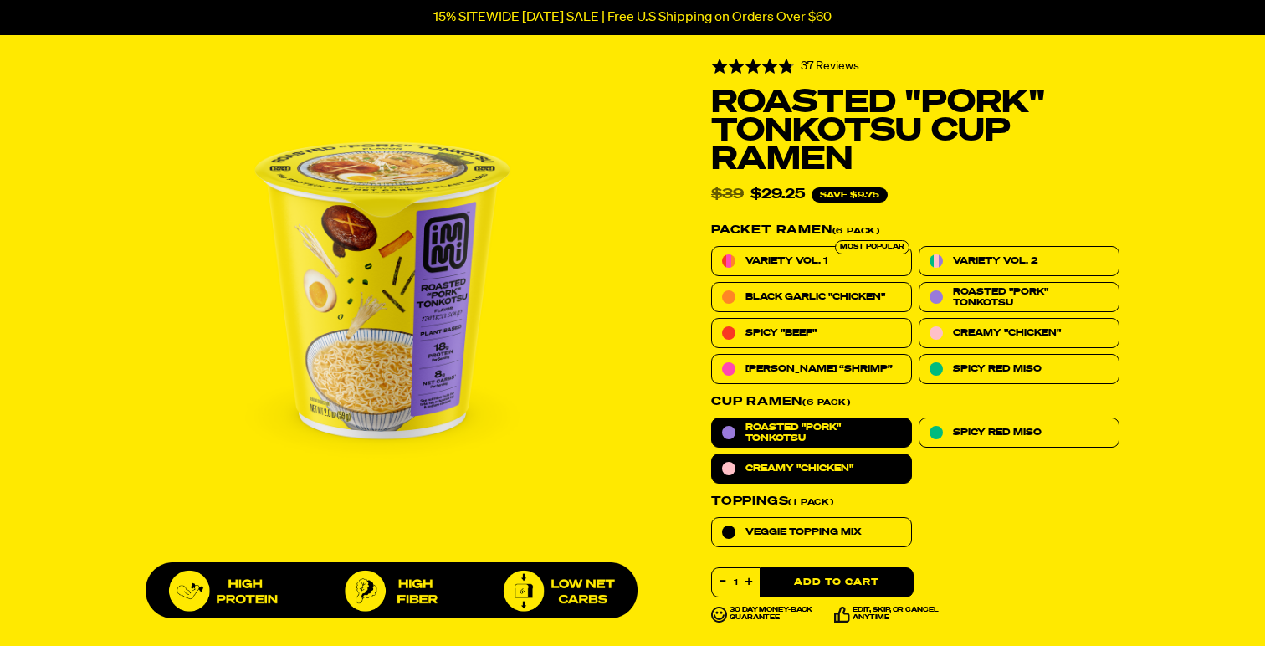
click at [895, 469] on label "Creamy "Chicken"" at bounding box center [811, 469] width 201 height 30
click at [712, 454] on input "Creamy "Chicken"" at bounding box center [711, 454] width 1 height 1
radio input "true"
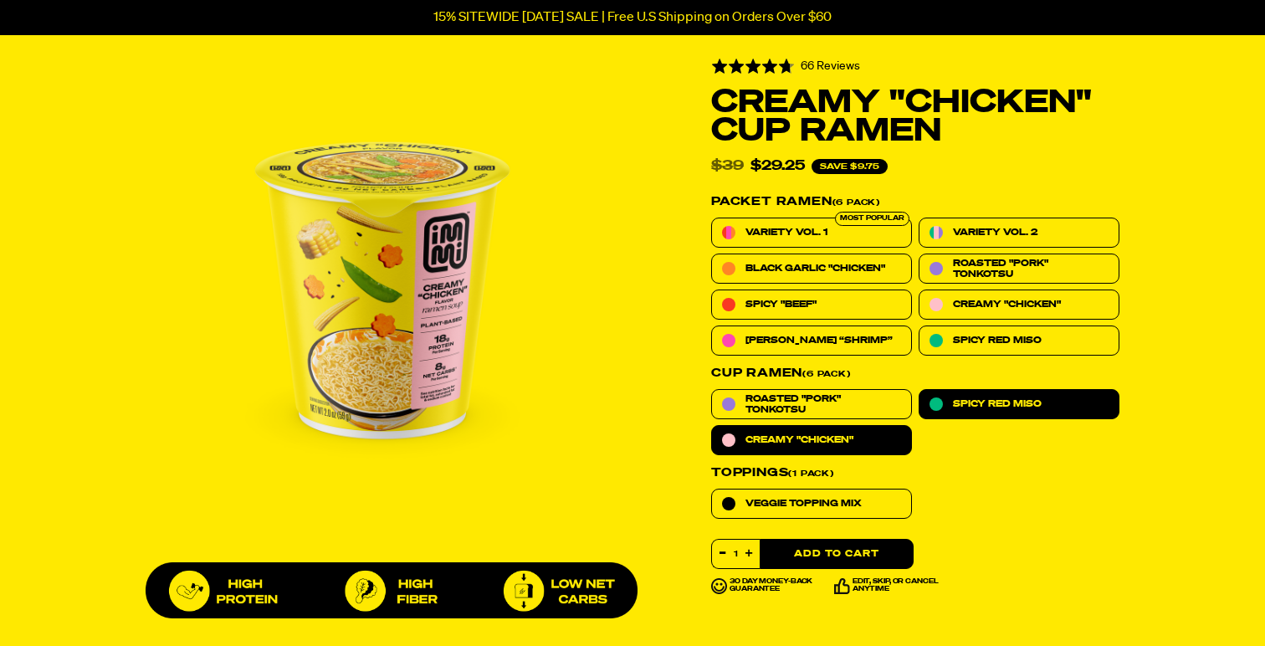
click at [986, 405] on span "Spicy Red Miso" at bounding box center [997, 403] width 89 height 11
click at [920, 390] on input "Spicy Red Miso" at bounding box center [919, 389] width 1 height 1
radio input "true"
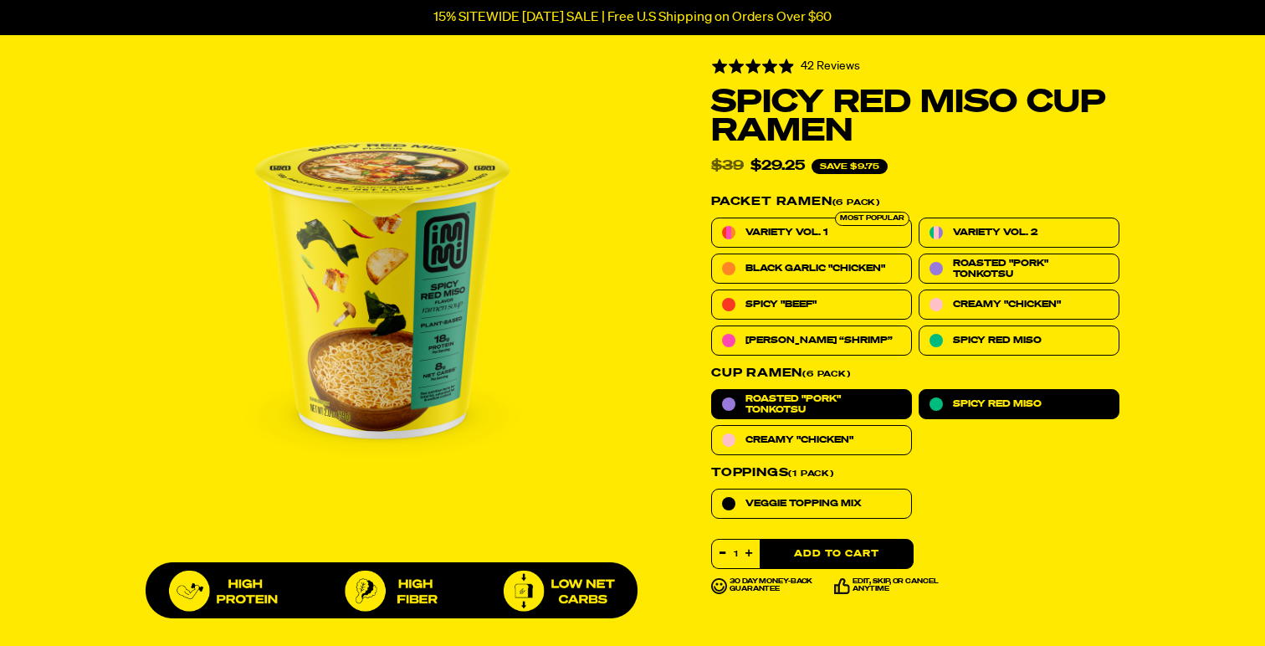
click at [896, 397] on span "Roasted "Pork" Tonkotsu" at bounding box center [824, 404] width 156 height 22
click at [712, 390] on input "Roasted "Pork" Tonkotsu" at bounding box center [711, 389] width 1 height 1
radio input "true"
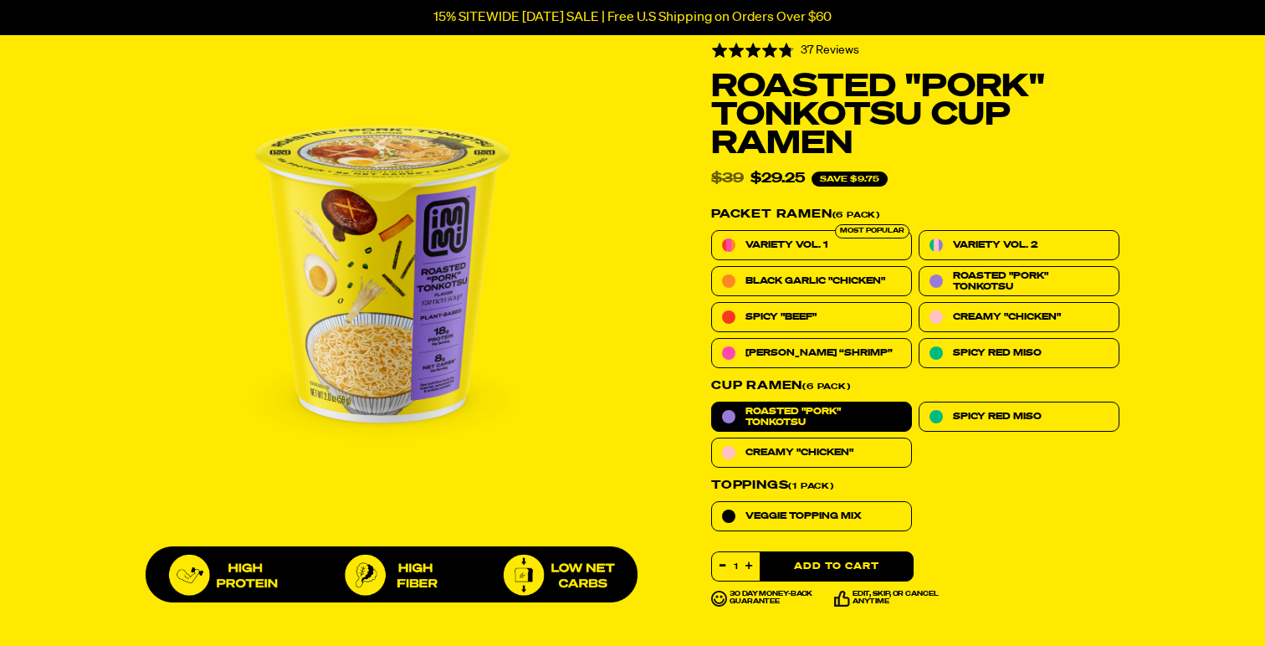
scroll to position [623, 0]
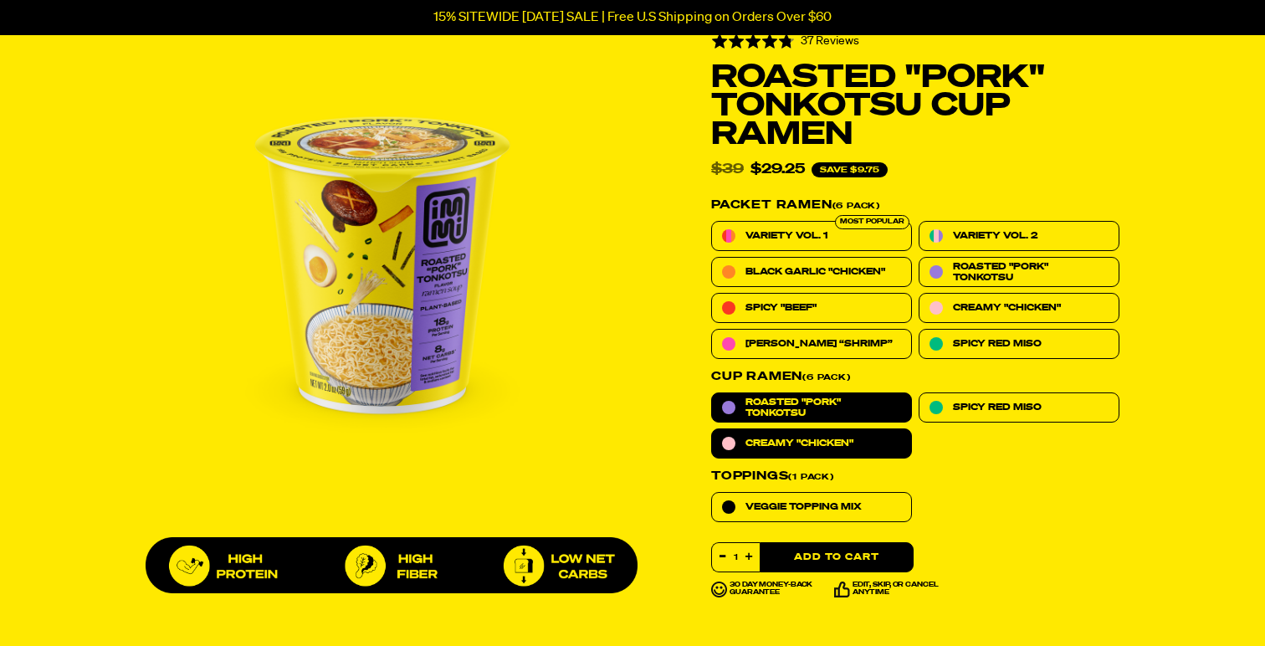
click at [900, 452] on label "Creamy "Chicken"" at bounding box center [811, 443] width 201 height 30
click at [712, 429] on input "Creamy "Chicken"" at bounding box center [711, 428] width 1 height 1
radio input "true"
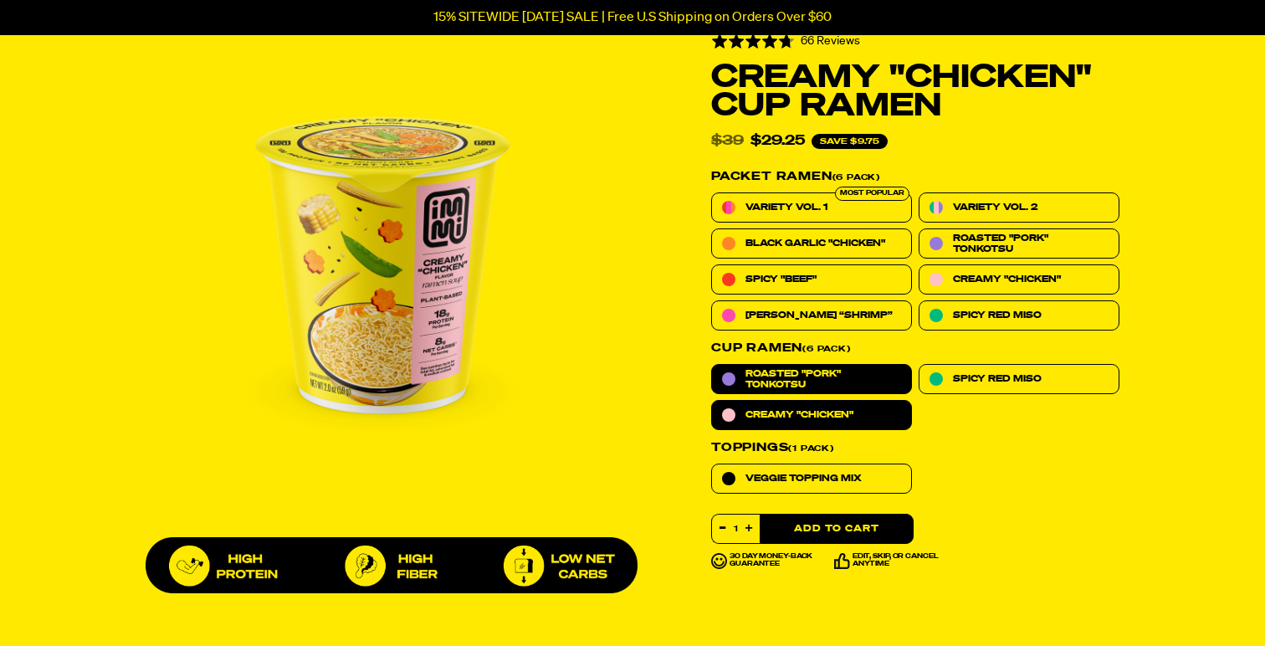
click at [868, 387] on span "Roasted "Pork" Tonkotsu" at bounding box center [824, 379] width 156 height 22
click at [712, 365] on input "Roasted "Pork" Tonkotsu" at bounding box center [711, 364] width 1 height 1
radio input "true"
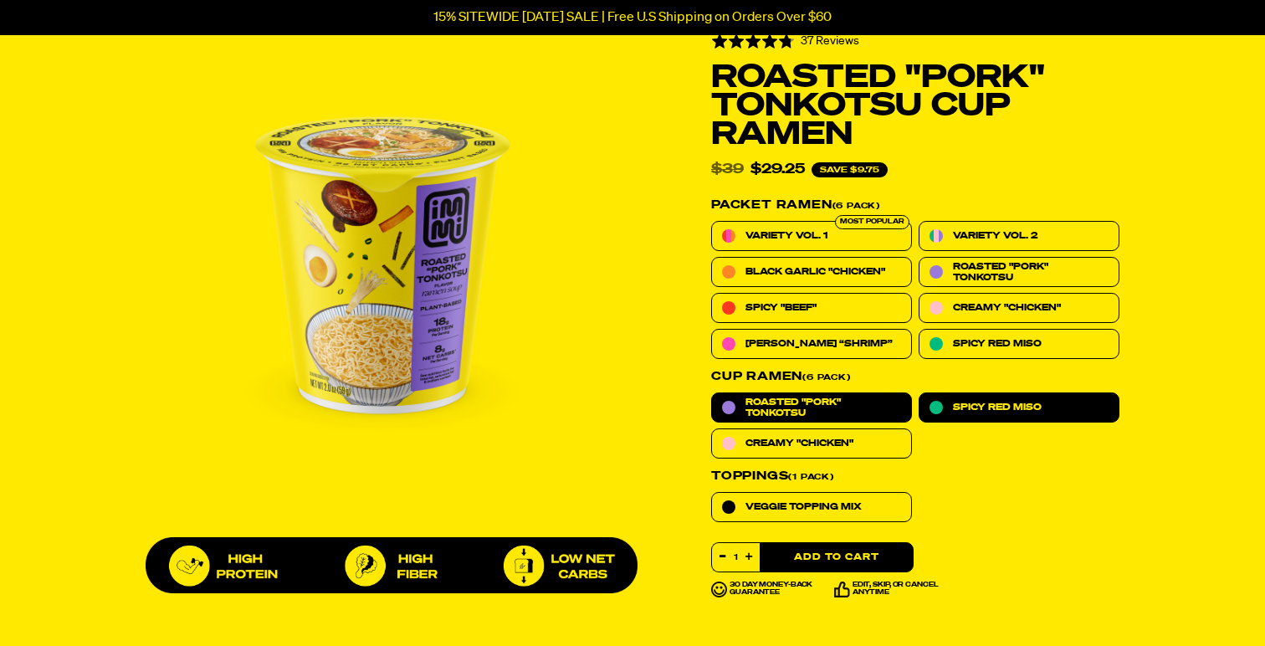
click at [991, 402] on span "Spicy Red Miso" at bounding box center [997, 407] width 89 height 11
click at [920, 393] on input "Spicy Red Miso" at bounding box center [919, 392] width 1 height 1
radio input "true"
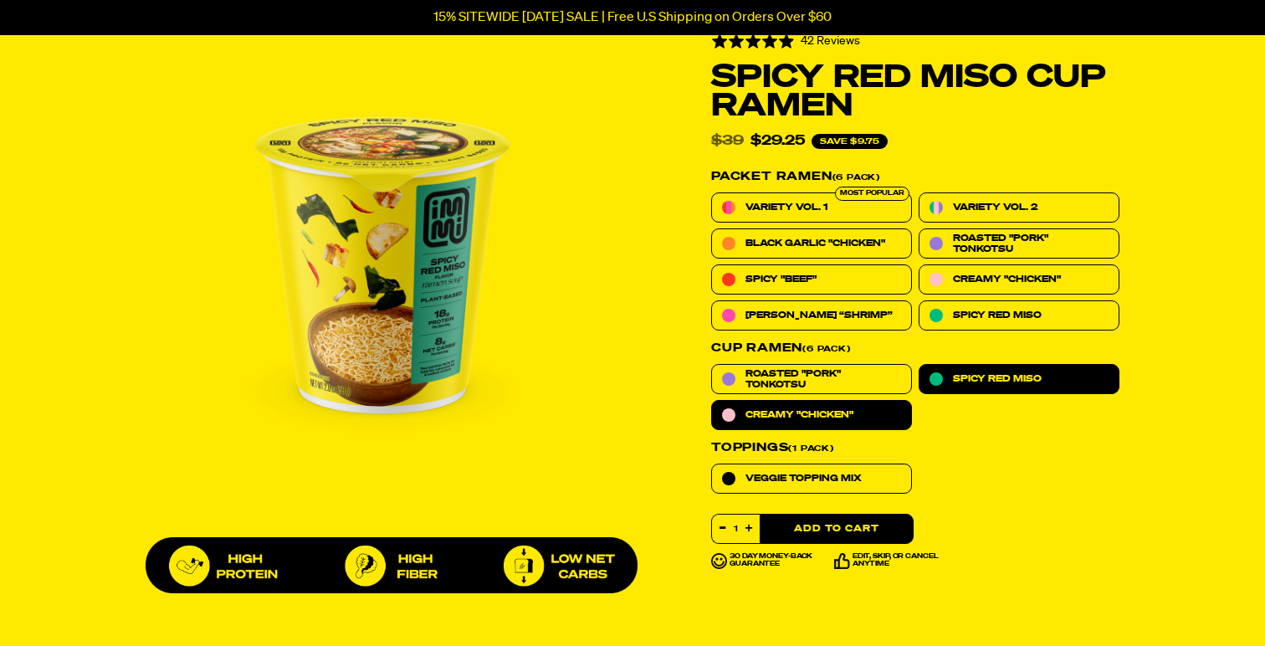
click at [892, 420] on label "Creamy "Chicken"" at bounding box center [811, 415] width 201 height 30
click at [712, 401] on input "Creamy "Chicken"" at bounding box center [711, 400] width 1 height 1
radio input "true"
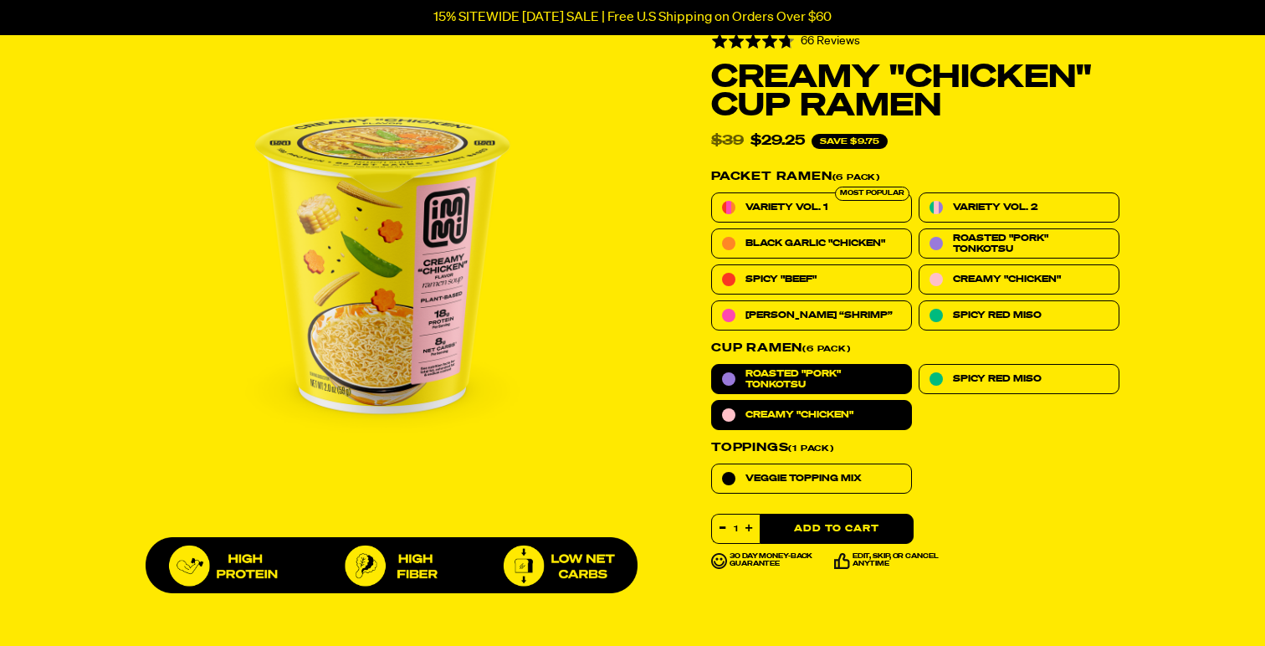
click at [851, 368] on span "Roasted "Pork" Tonkotsu" at bounding box center [824, 379] width 156 height 22
click at [712, 365] on input "Roasted "Pork" Tonkotsu" at bounding box center [711, 364] width 1 height 1
radio input "true"
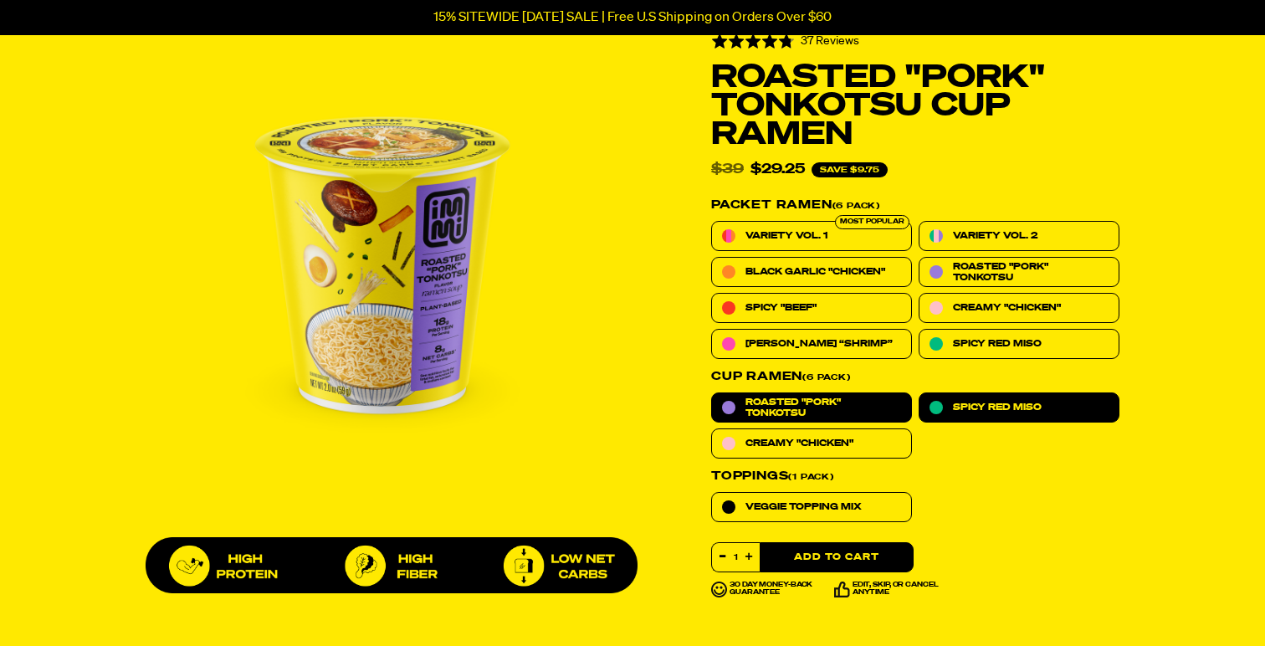
click at [972, 392] on label "Spicy Red Miso" at bounding box center [1019, 407] width 201 height 30
click at [920, 392] on input "Spicy Red Miso" at bounding box center [919, 392] width 1 height 1
radio input "true"
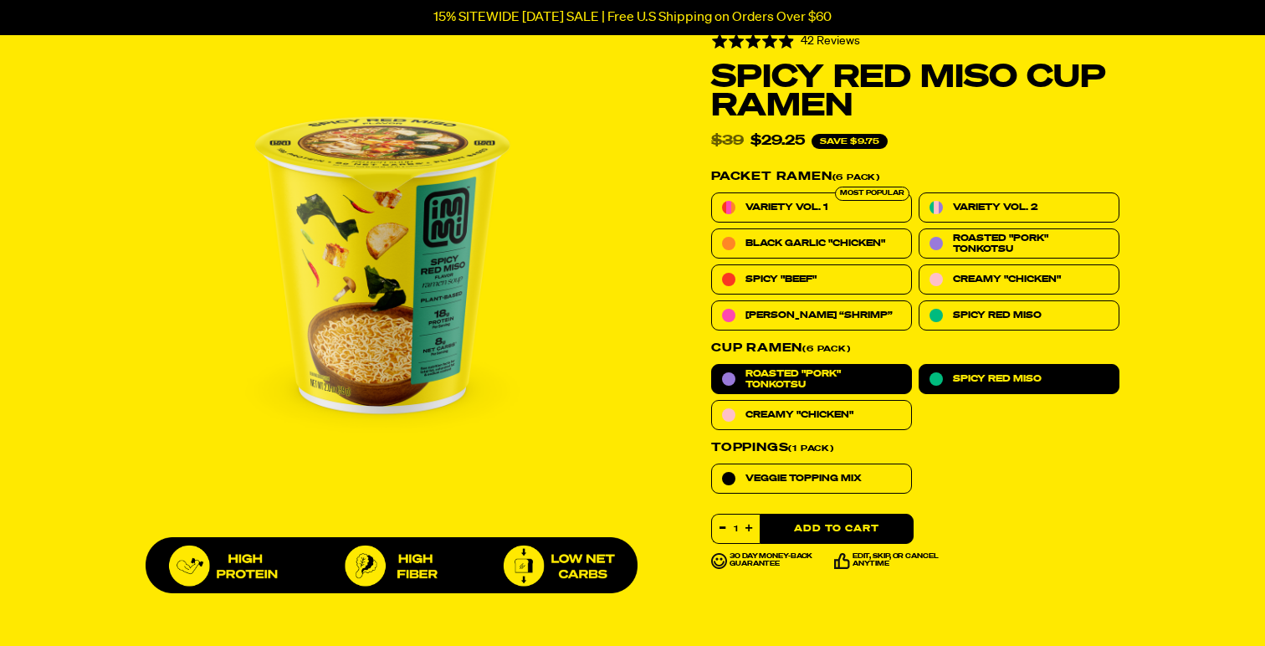
click at [853, 372] on span "Roasted "Pork" Tonkotsu" at bounding box center [824, 379] width 156 height 22
click at [712, 365] on input "Roasted "Pork" Tonkotsu" at bounding box center [711, 364] width 1 height 1
radio input "true"
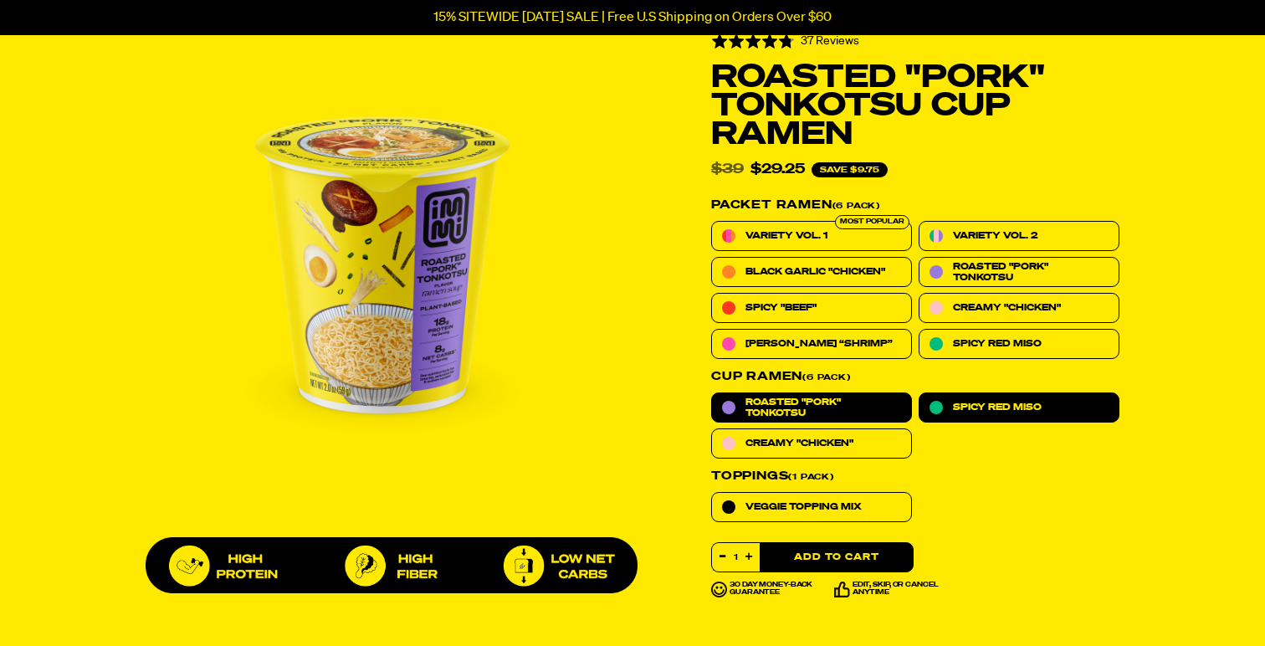
click at [1020, 412] on label "Spicy Red Miso" at bounding box center [1019, 407] width 201 height 30
click at [920, 393] on input "Spicy Red Miso" at bounding box center [919, 392] width 1 height 1
radio input "true"
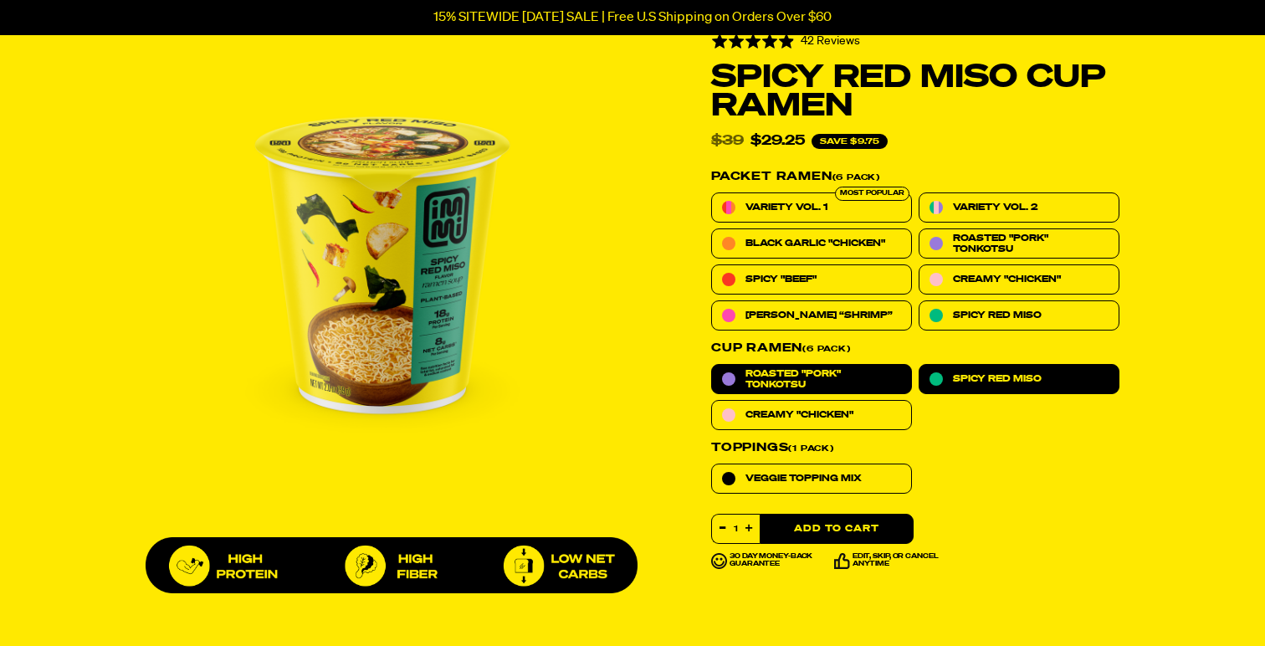
click at [864, 381] on span "Roasted "Pork" Tonkotsu" at bounding box center [824, 379] width 156 height 22
click at [712, 365] on input "Roasted "Pork" Tonkotsu" at bounding box center [711, 364] width 1 height 1
radio input "true"
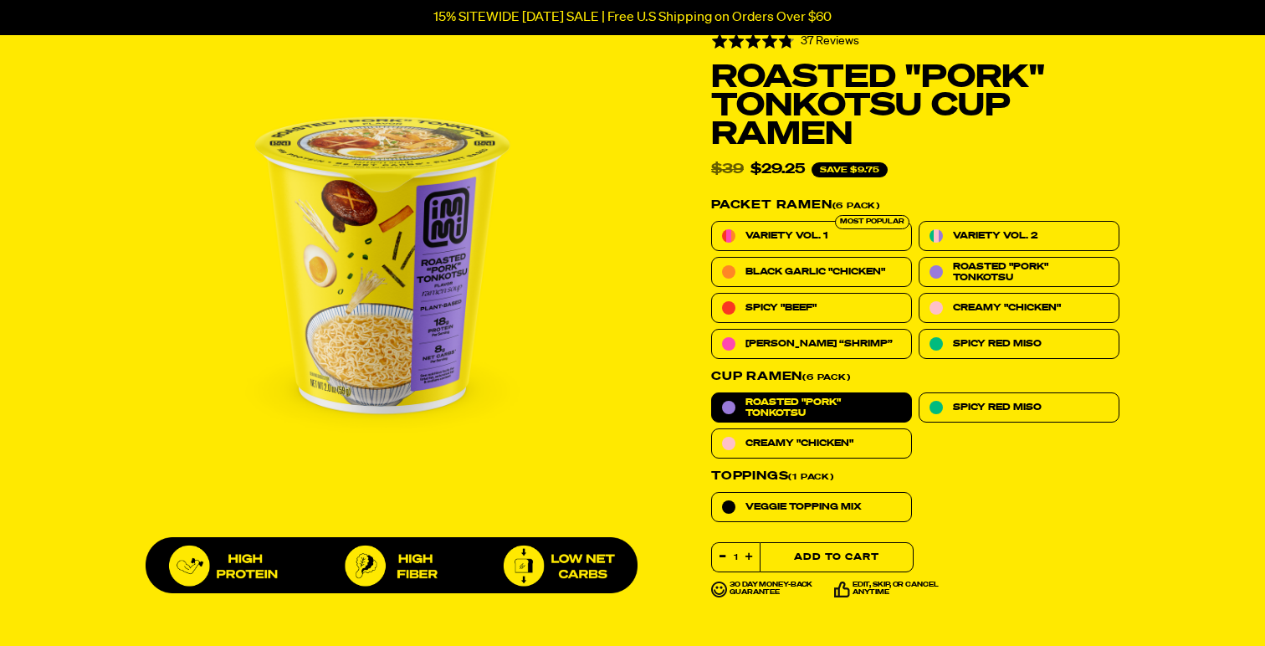
click at [874, 562] on button "Add to Cart" at bounding box center [837, 557] width 154 height 30
select select "Every 30 Days"
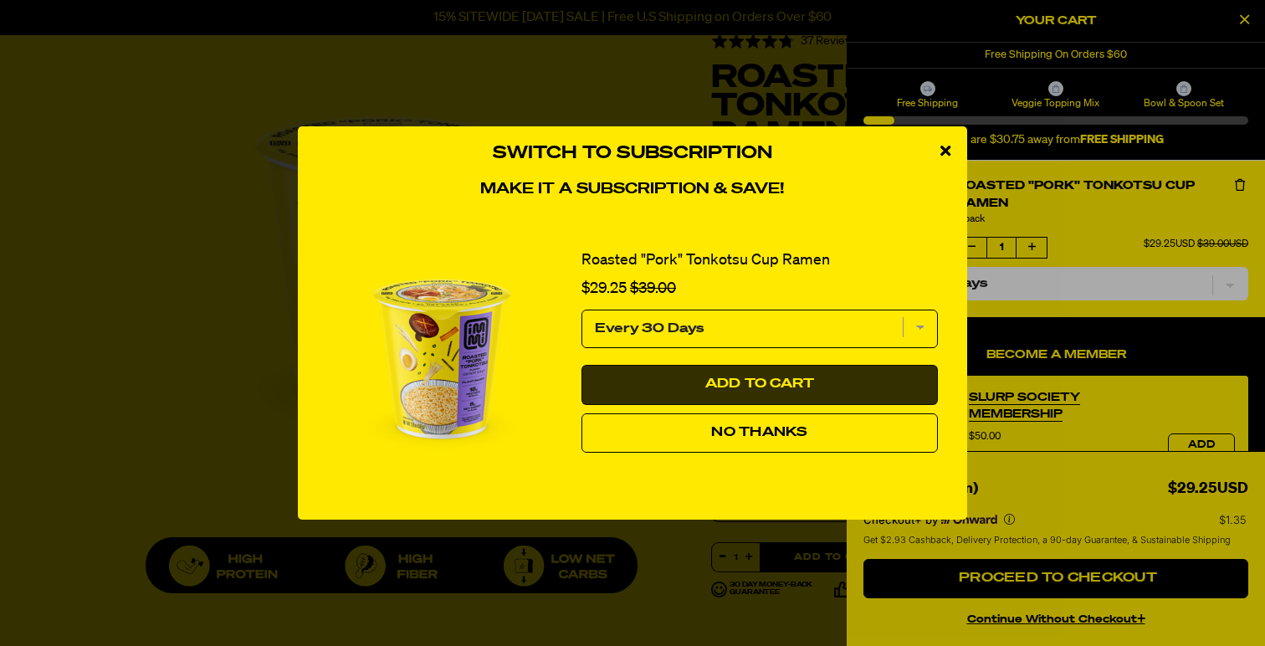
click at [851, 379] on button "Add to Cart" at bounding box center [760, 385] width 356 height 40
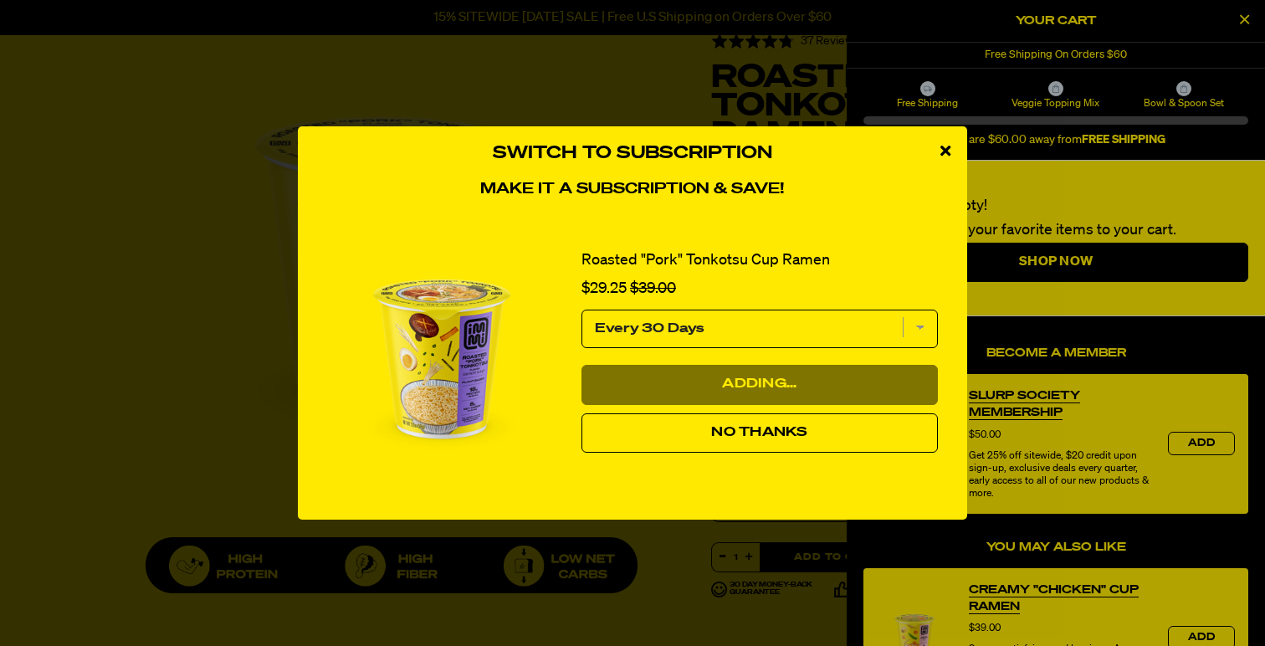
select select "Every 30 Days"
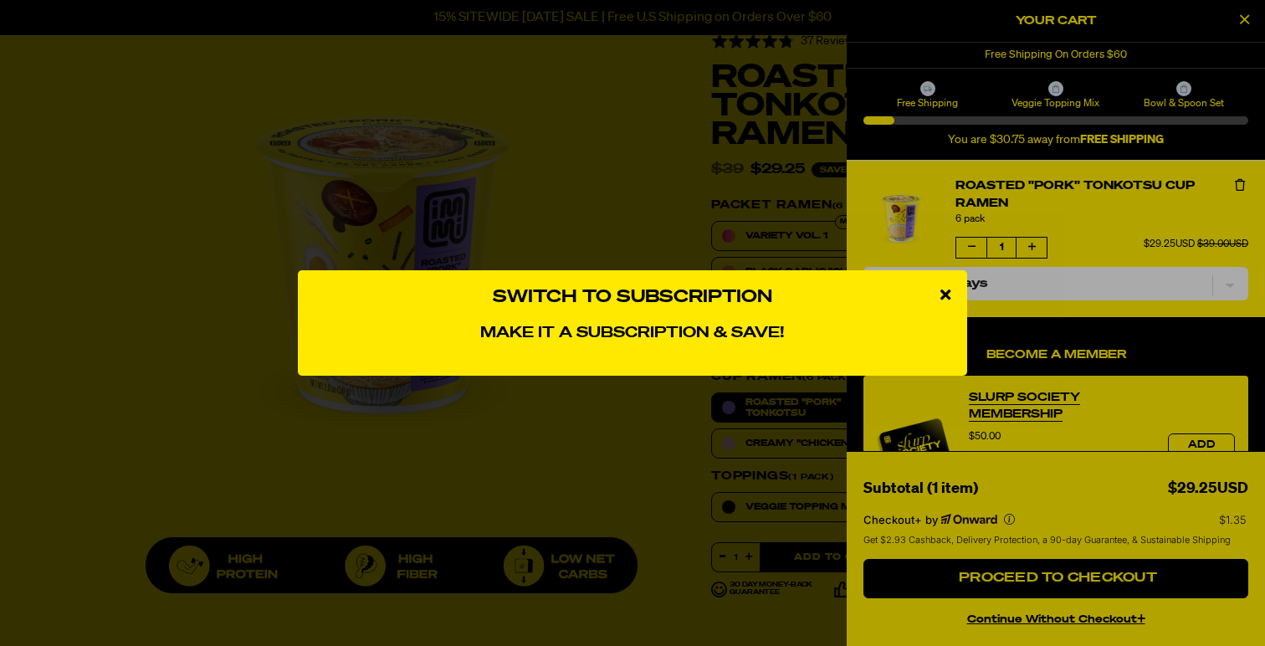
click at [937, 293] on div "close modal" at bounding box center [946, 295] width 44 height 50
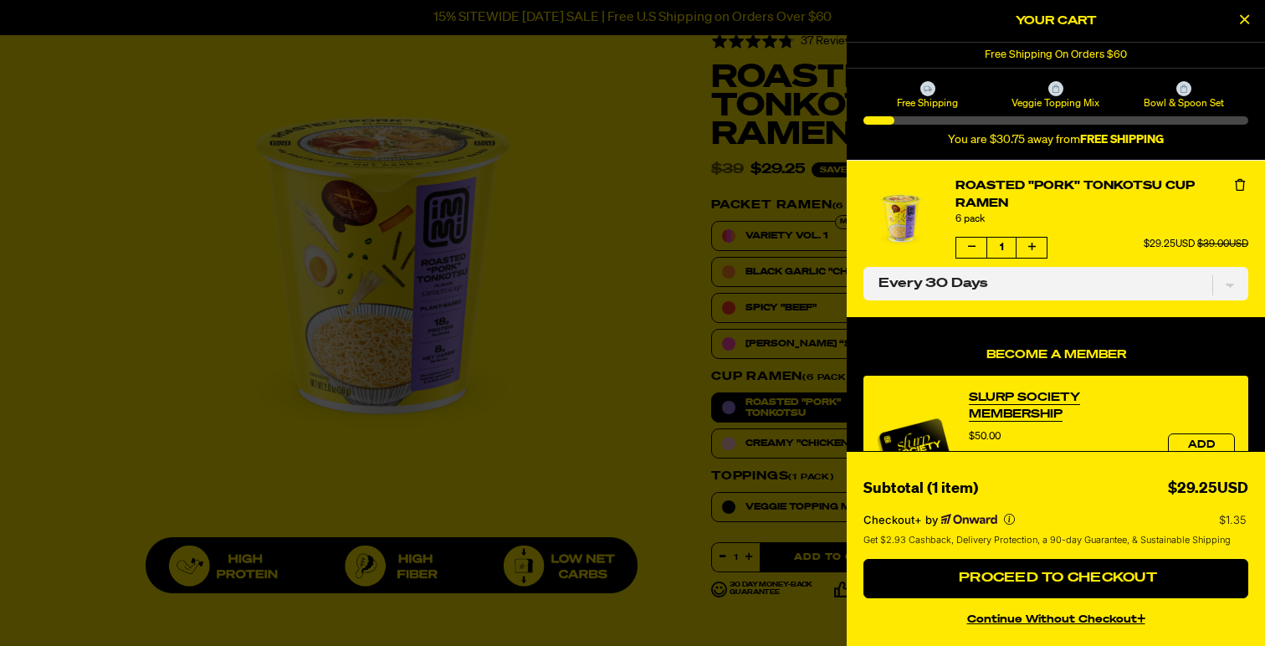
click at [656, 376] on div at bounding box center [632, 323] width 1265 height 646
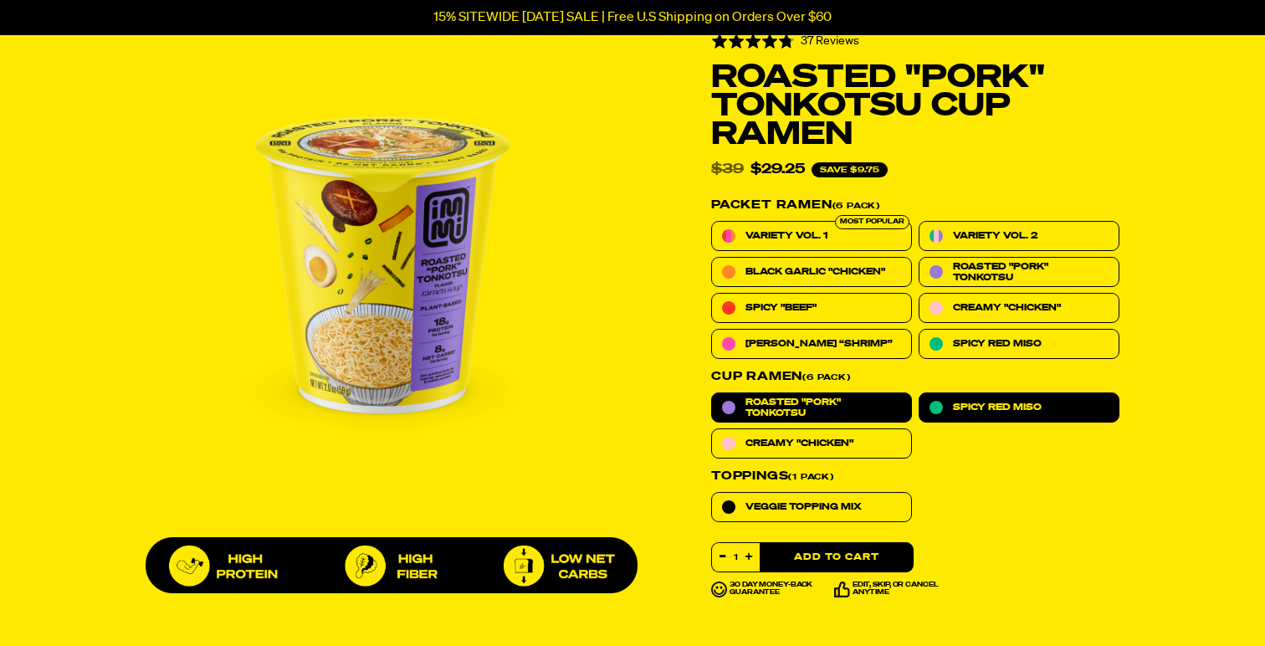
click at [1049, 407] on label "Spicy Red Miso" at bounding box center [1019, 407] width 201 height 30
click at [920, 393] on input "Spicy Red Miso" at bounding box center [919, 392] width 1 height 1
radio input "true"
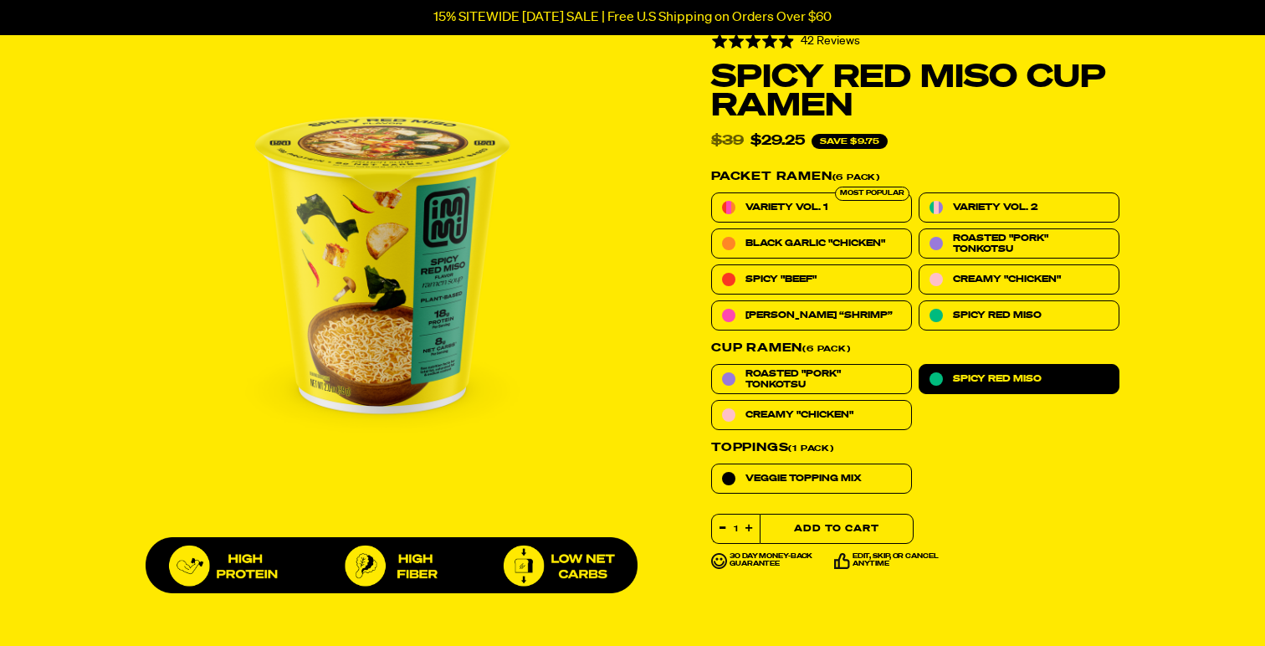
click at [859, 522] on button "Add to Cart" at bounding box center [837, 529] width 154 height 30
select select "Every 30 Days"
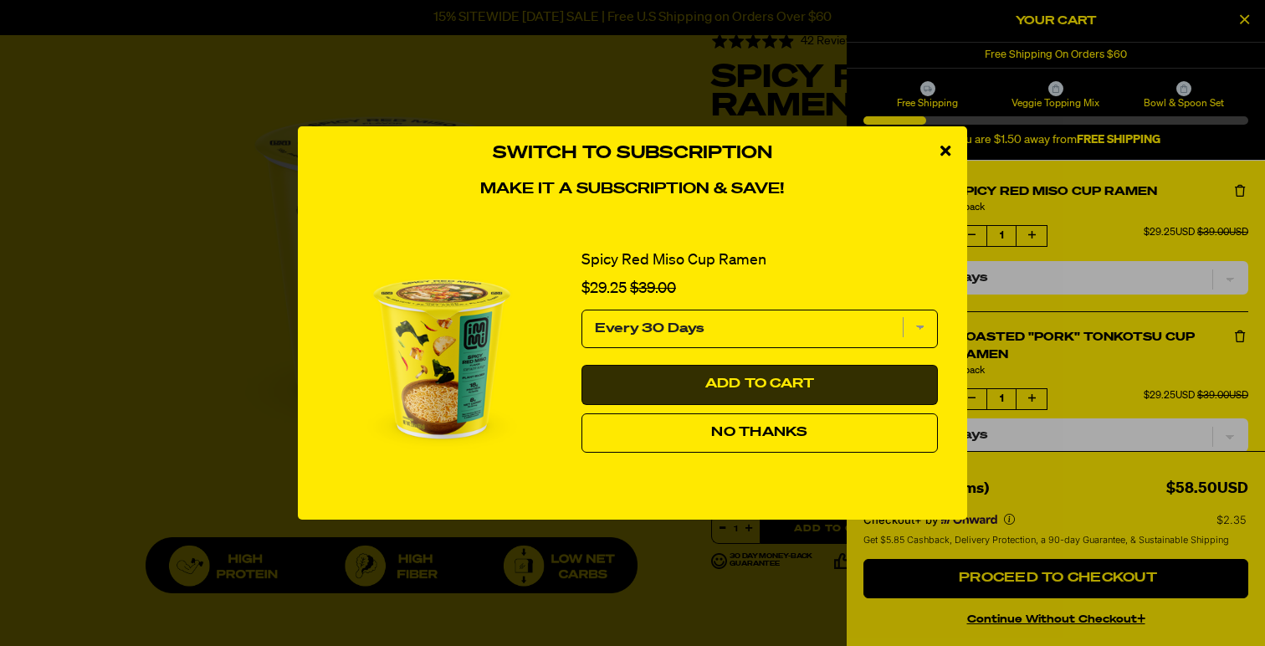
click at [903, 380] on button "Add to Cart" at bounding box center [760, 385] width 356 height 40
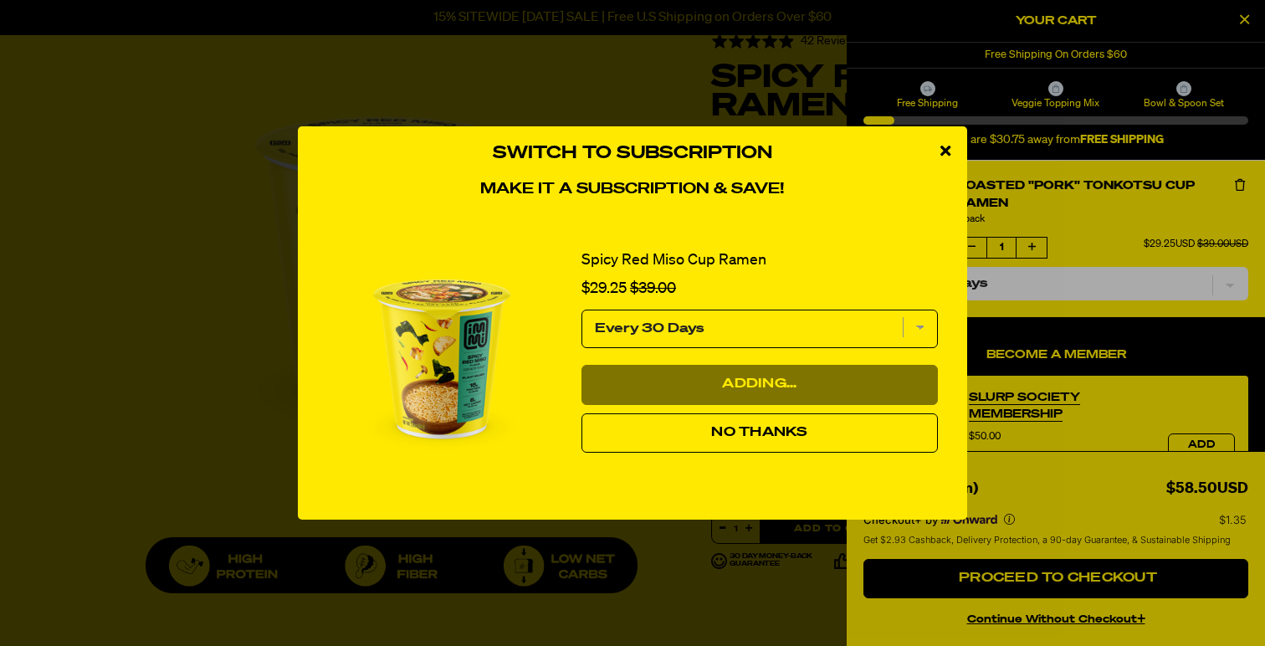
select select "Every 30 Days"
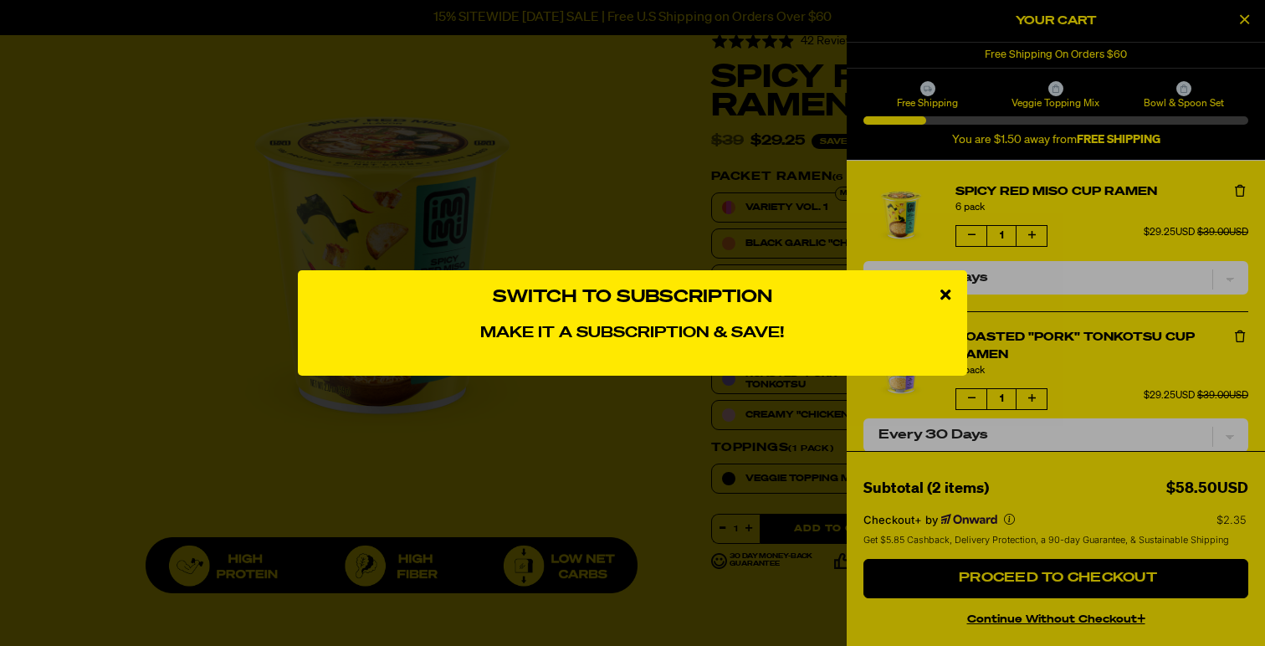
click at [945, 295] on icon "close modal" at bounding box center [946, 294] width 10 height 15
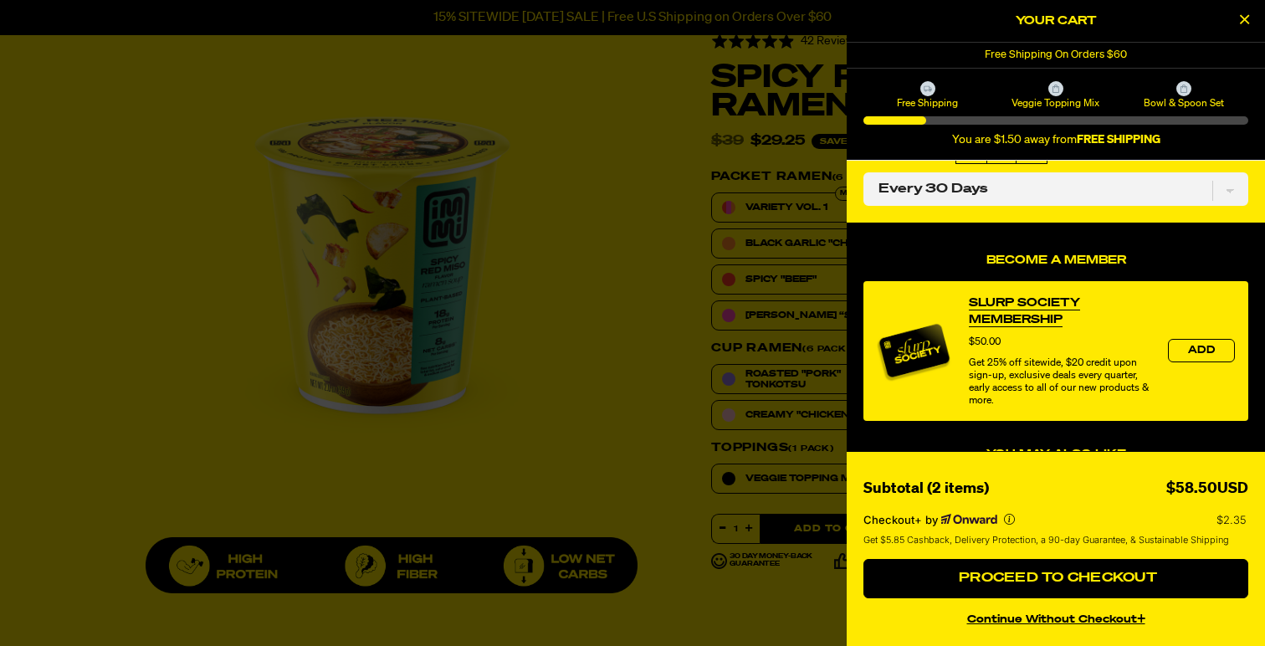
scroll to position [0, 0]
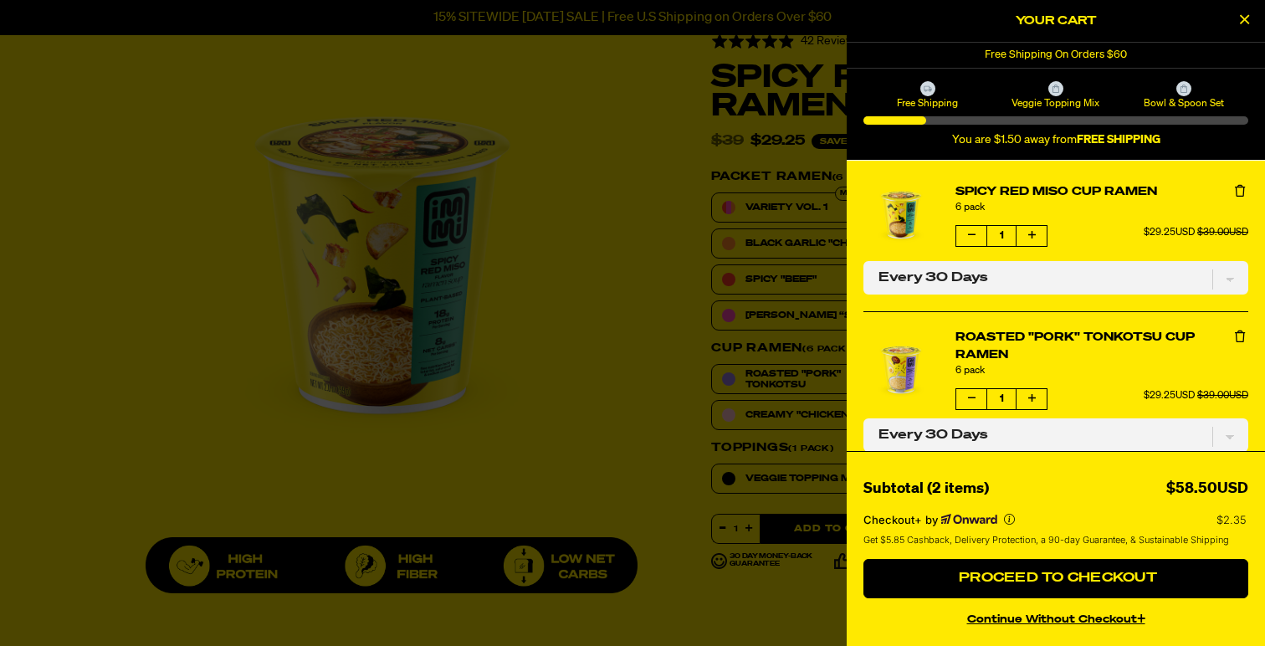
click at [726, 233] on div at bounding box center [632, 323] width 1265 height 646
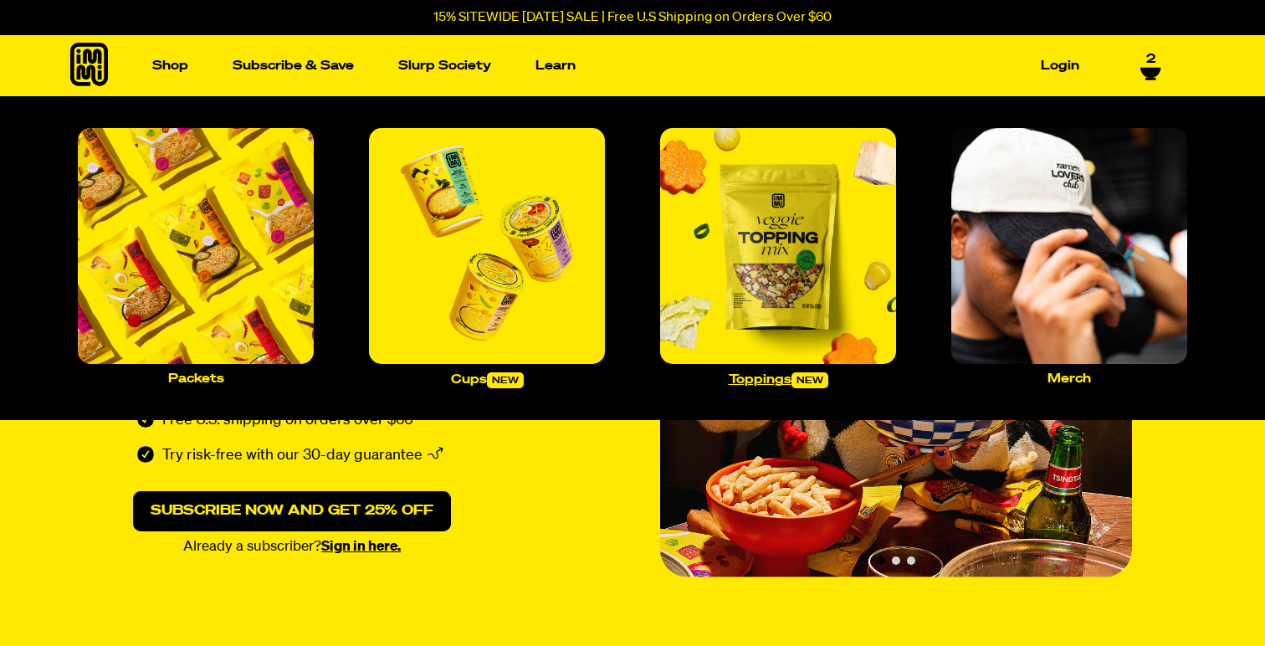
click at [826, 275] on img "Main navigation" at bounding box center [778, 246] width 236 height 236
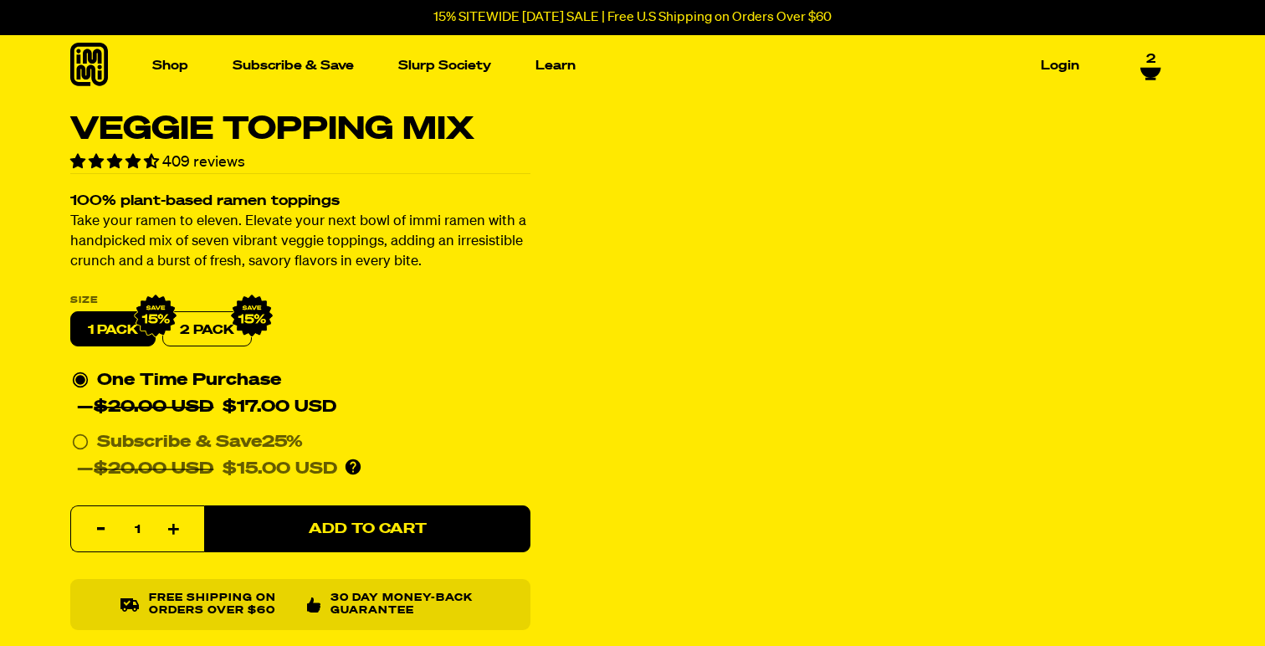
select select "Every 30 Days"
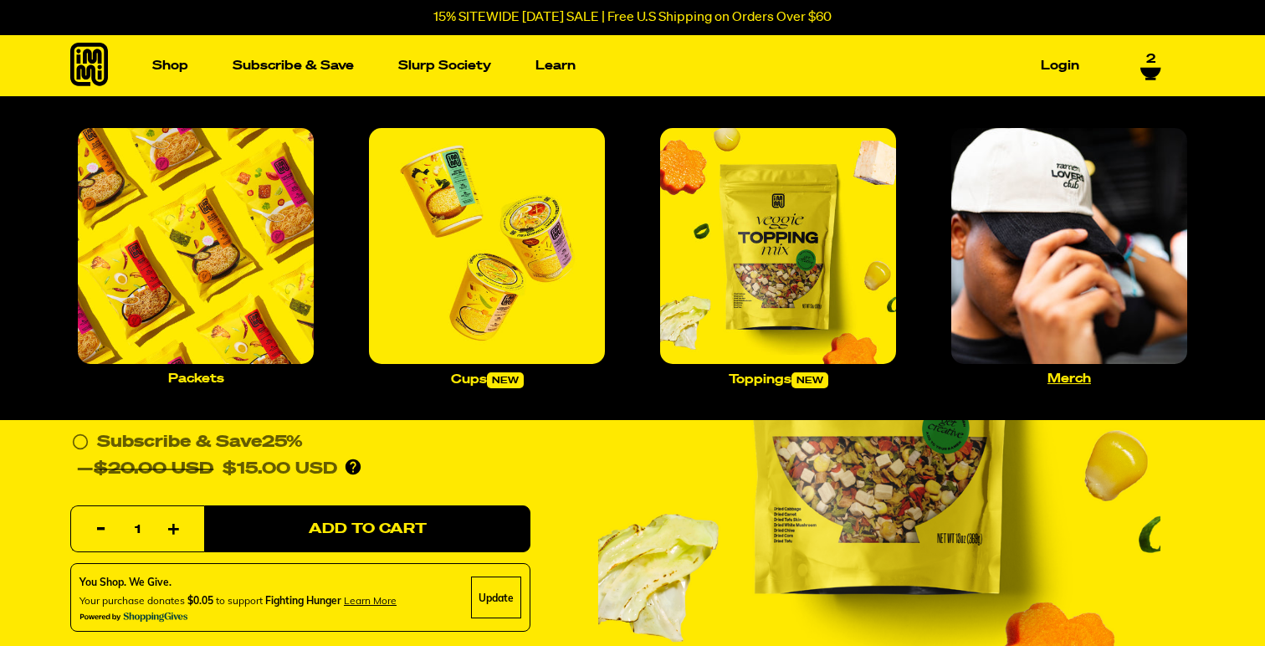
click at [1092, 320] on img "Main navigation" at bounding box center [1069, 246] width 236 height 236
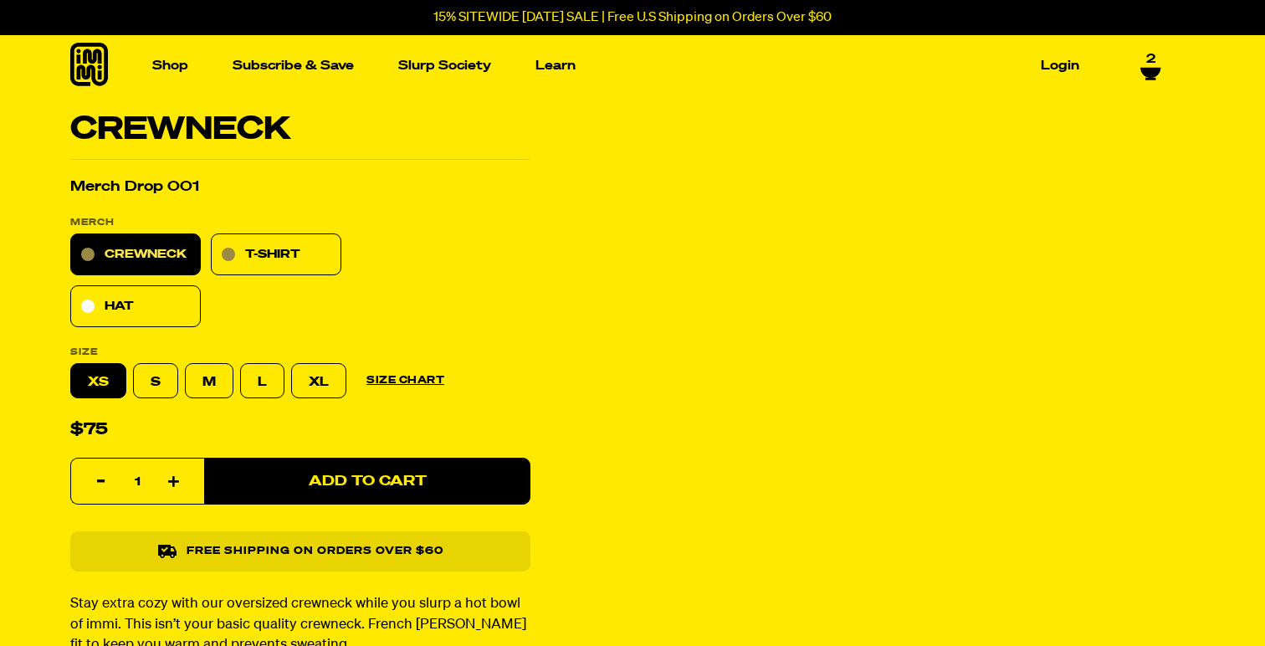
select select "Every 30 Days"
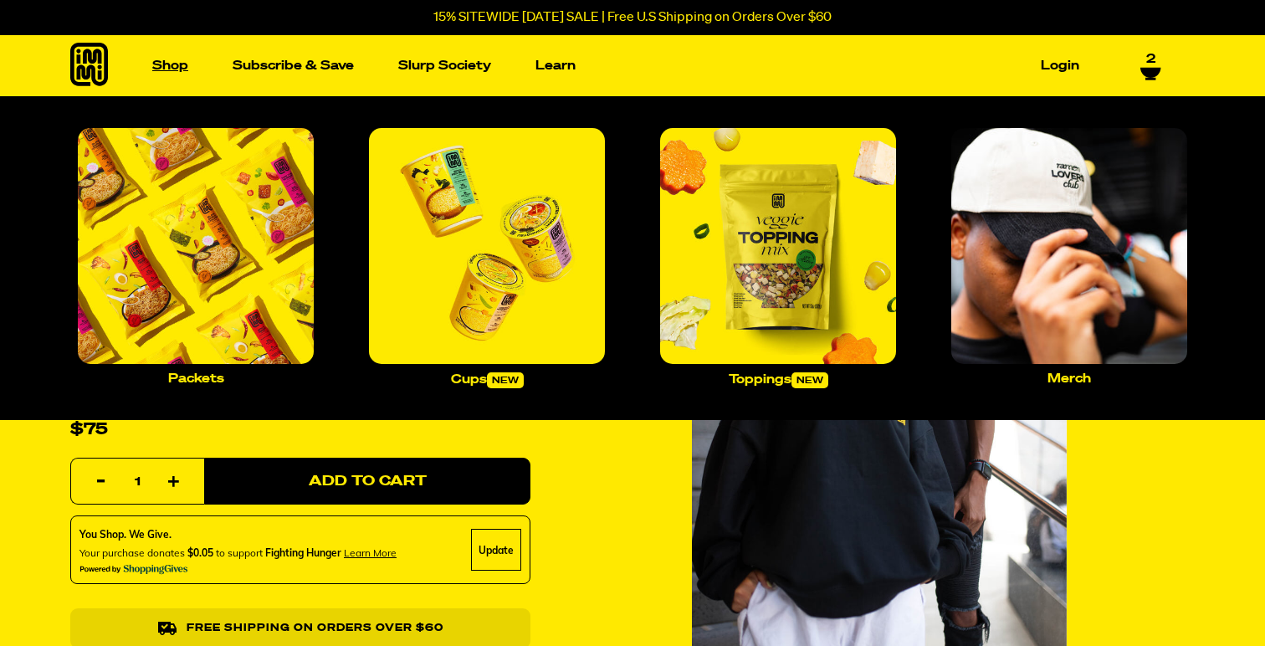
click at [161, 65] on link "Shop" at bounding box center [170, 66] width 49 height 26
click at [480, 376] on p "Cups new" at bounding box center [487, 380] width 73 height 16
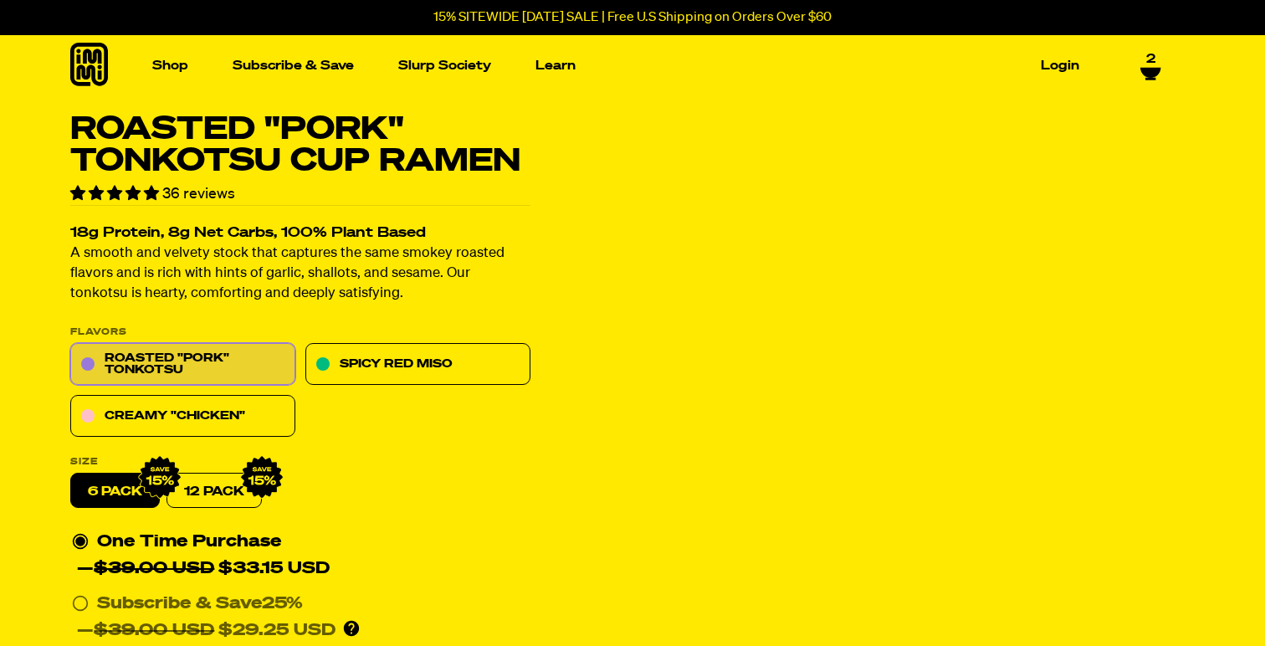
select select "Every 30 Days"
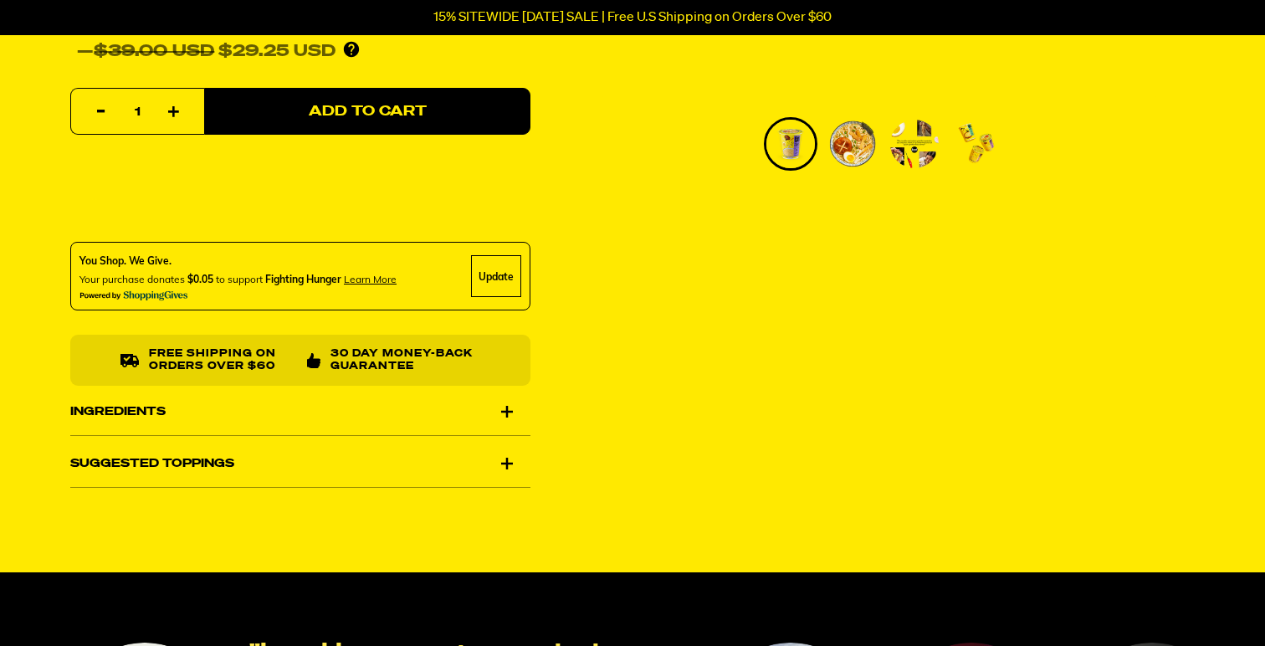
scroll to position [612, 0]
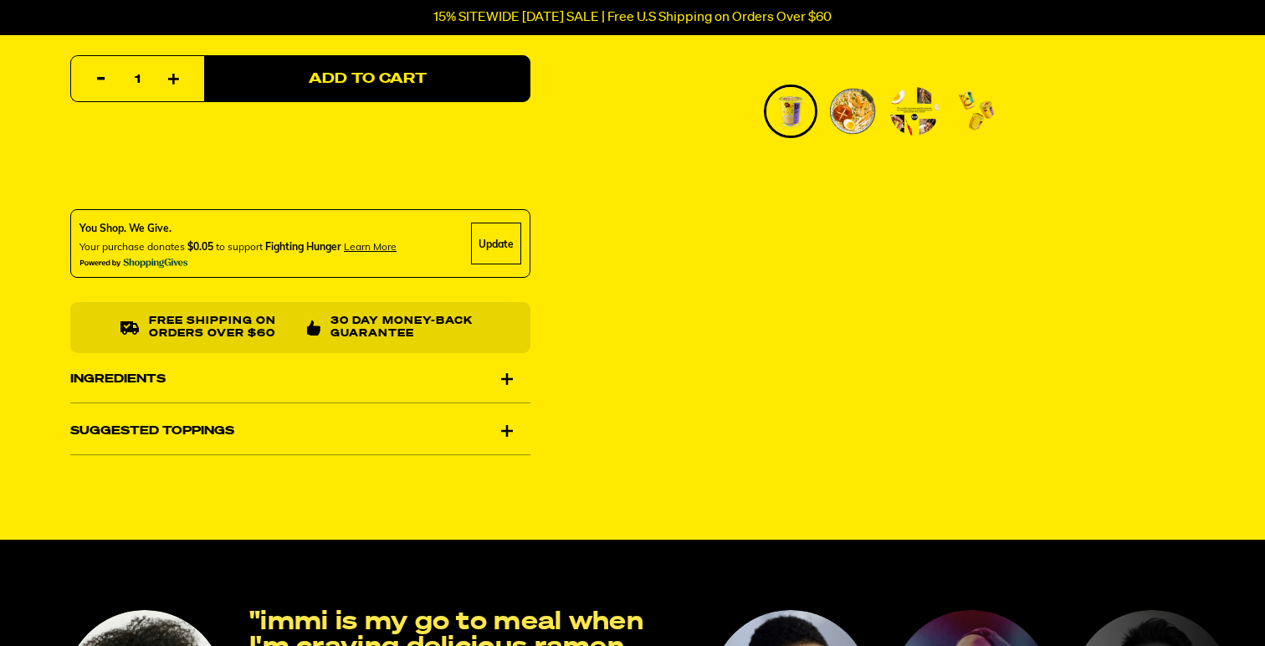
click at [485, 387] on div "Ingredients" at bounding box center [300, 379] width 460 height 47
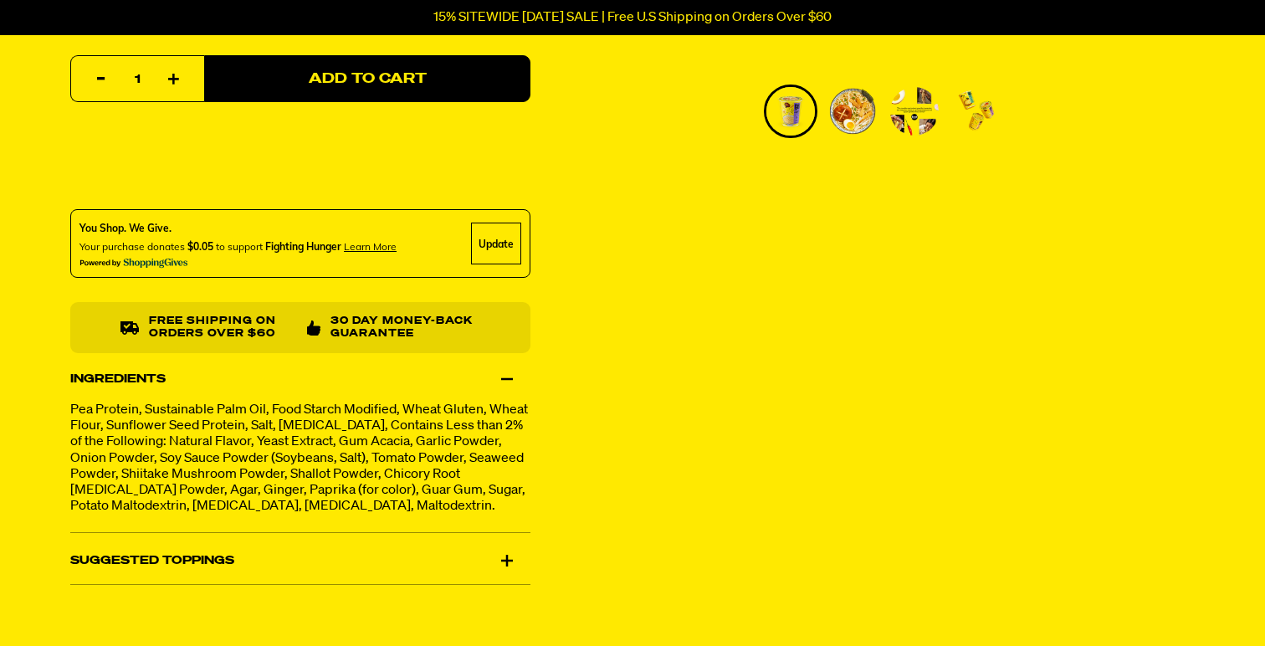
click at [503, 379] on div "Ingredients" at bounding box center [300, 379] width 460 height 47
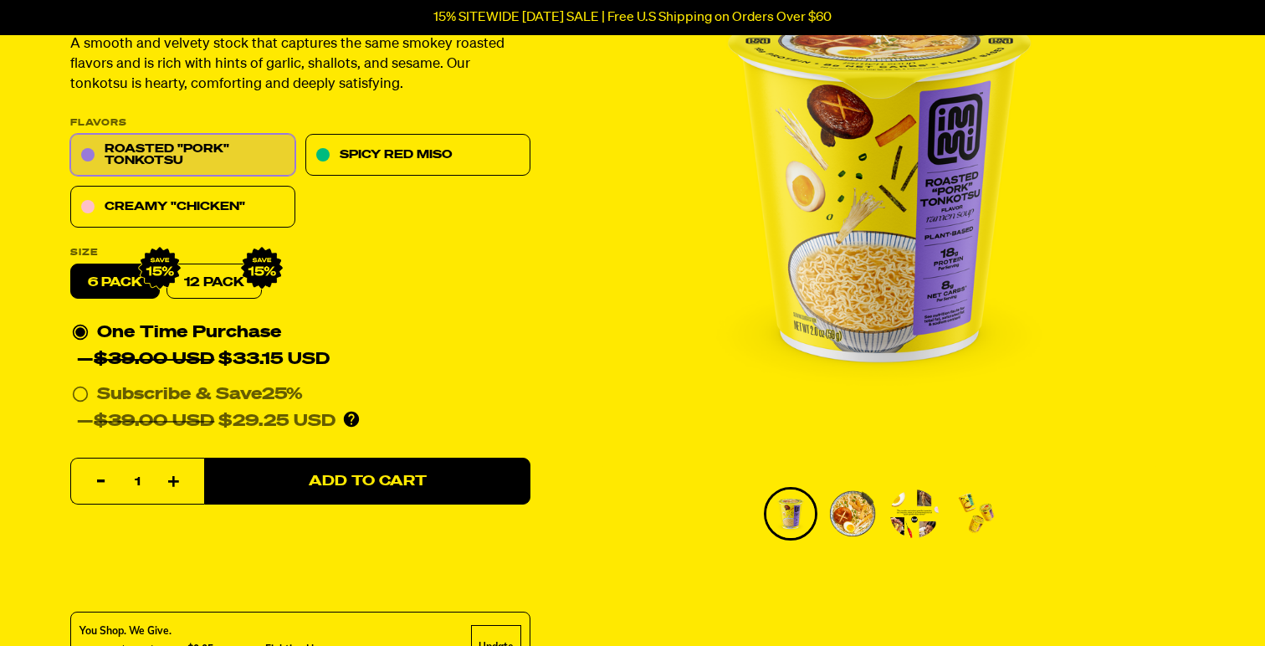
scroll to position [212, 0]
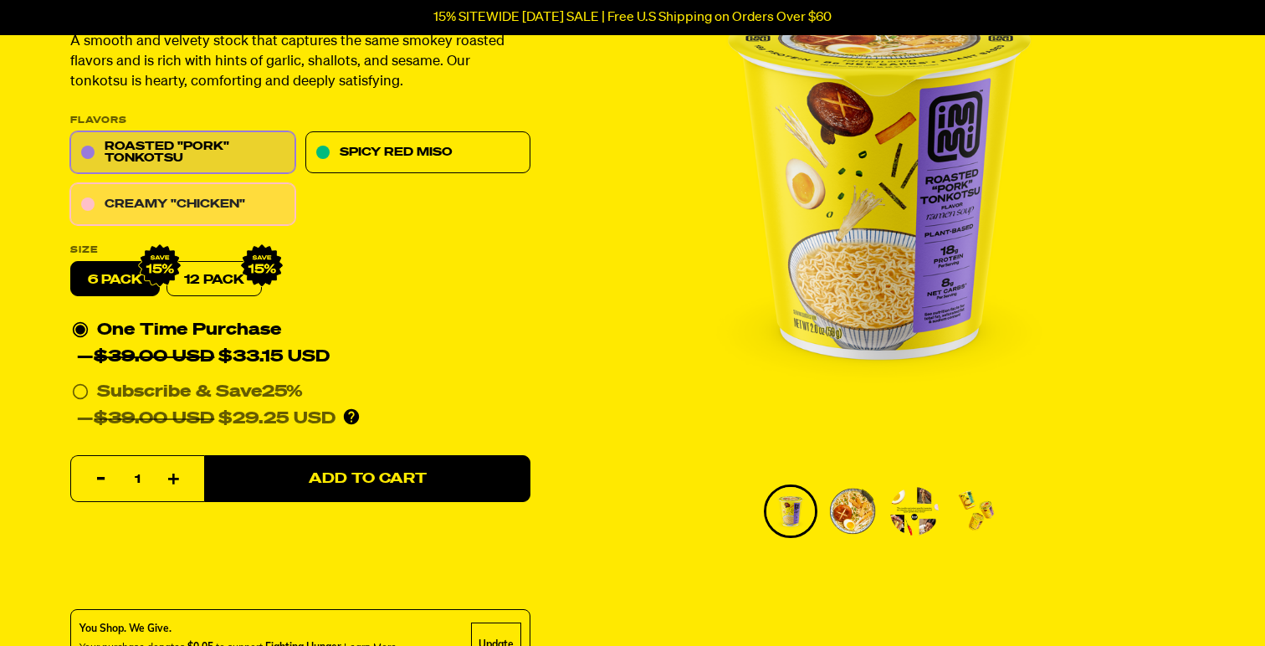
click at [244, 198] on link "Creamy "Chicken"" at bounding box center [182, 205] width 225 height 42
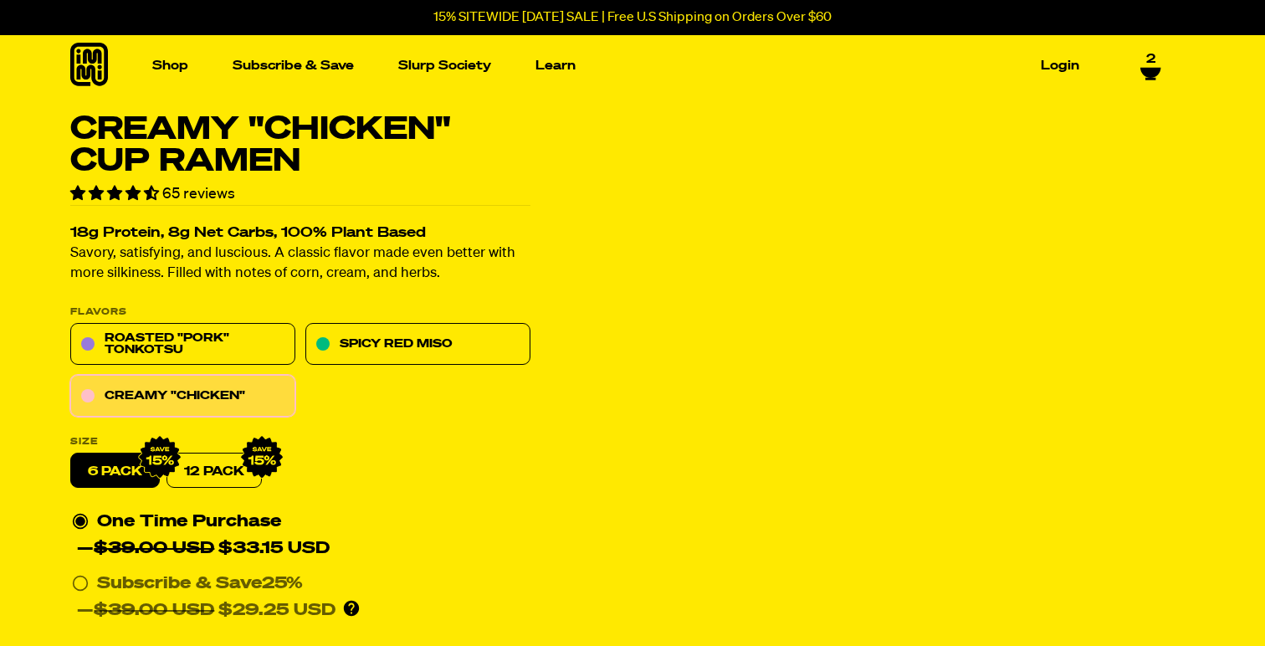
select select "Every 30 Days"
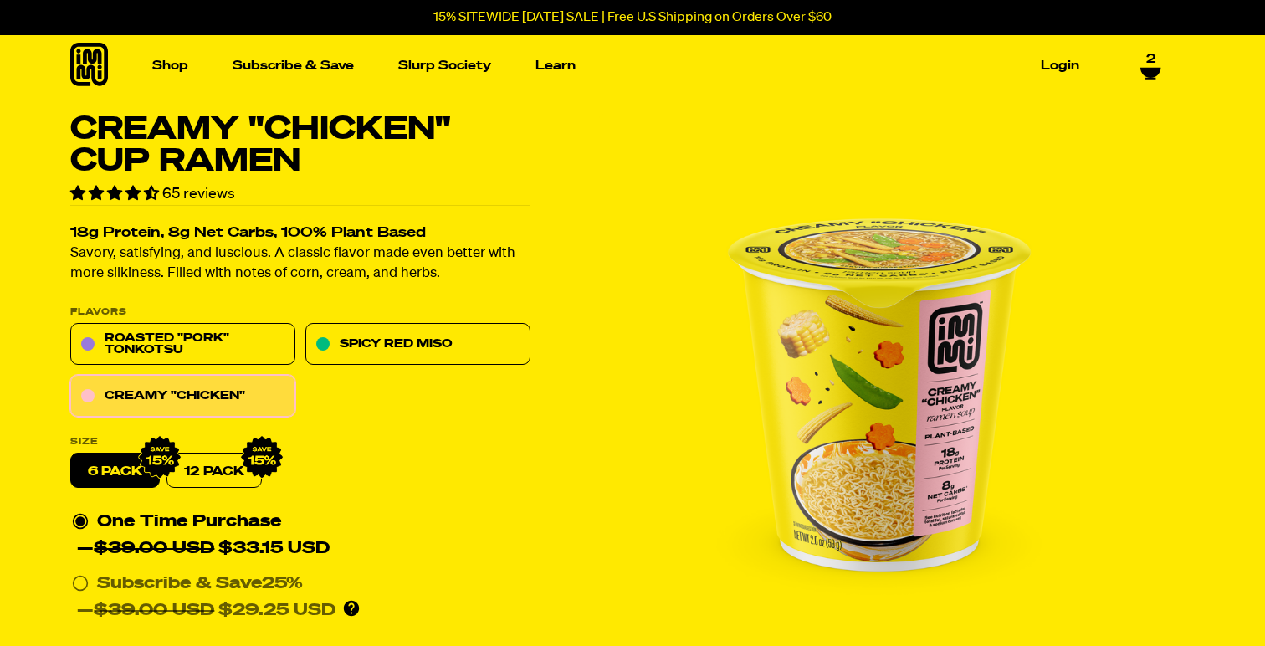
click at [1145, 64] on link "2" at bounding box center [1151, 66] width 21 height 28
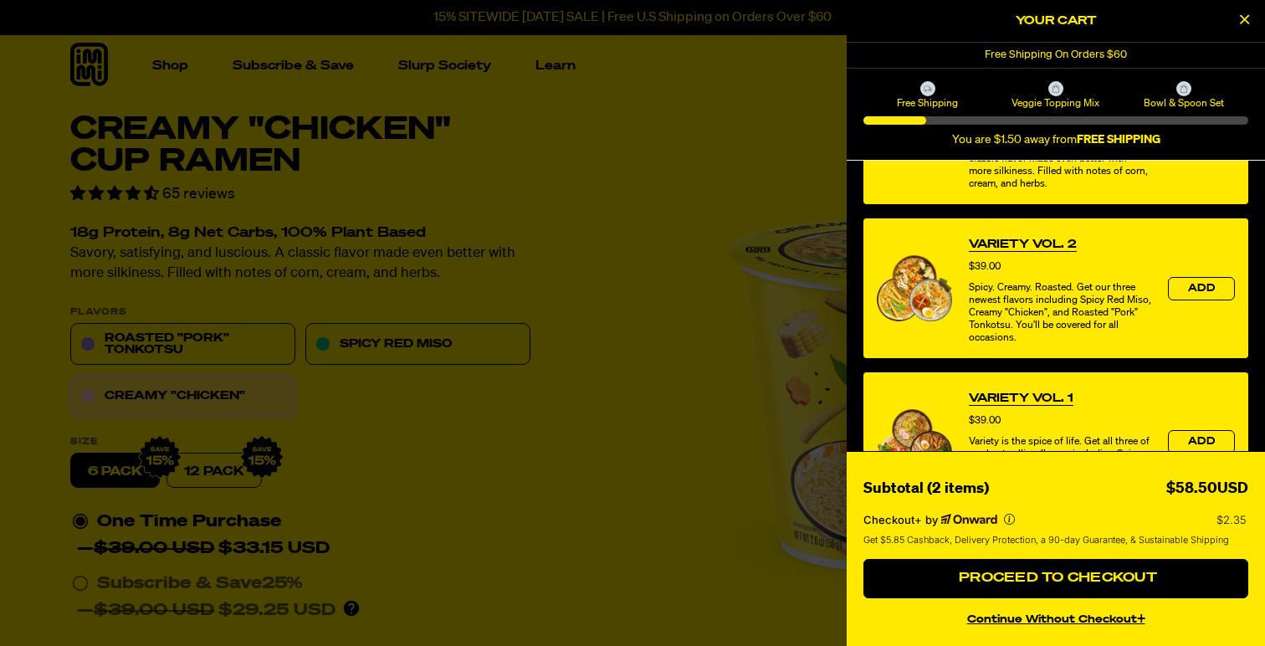
scroll to position [908, 0]
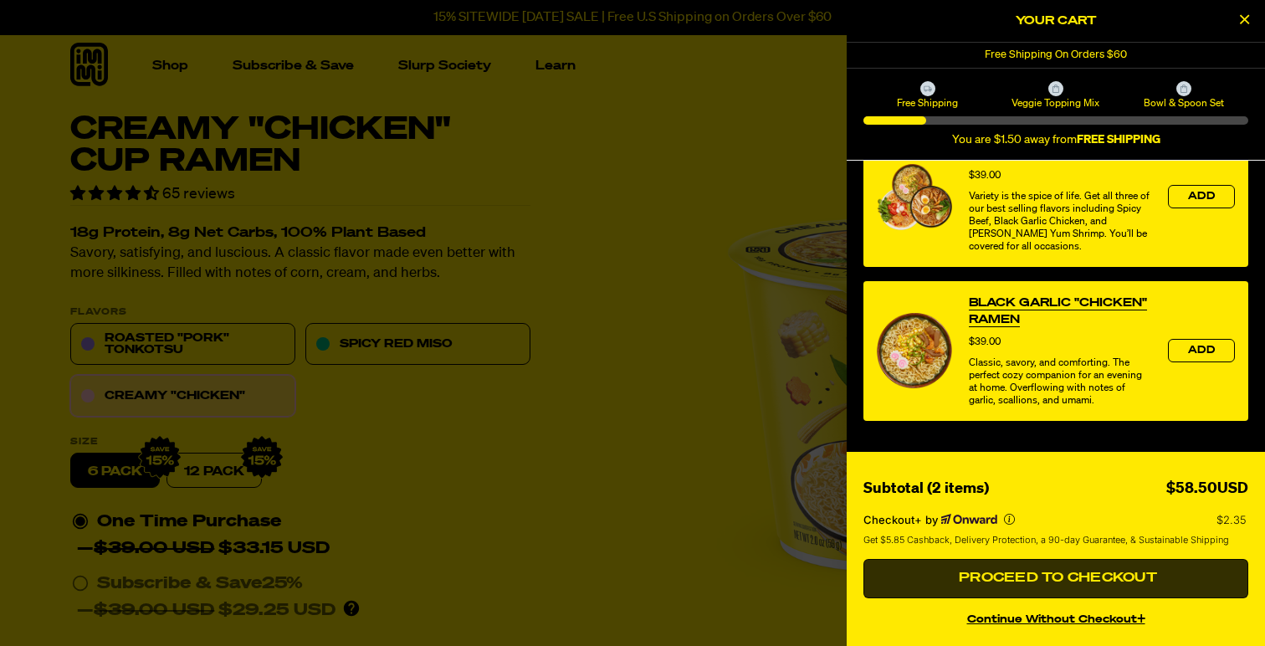
click at [1065, 576] on span "Proceed to Checkout" at bounding box center [1056, 578] width 203 height 13
